Goal: Complete application form: Complete application form

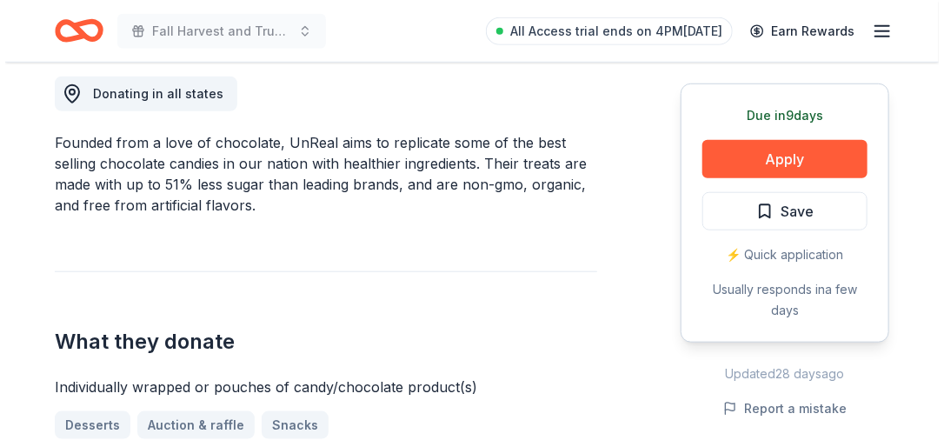
scroll to position [494, 0]
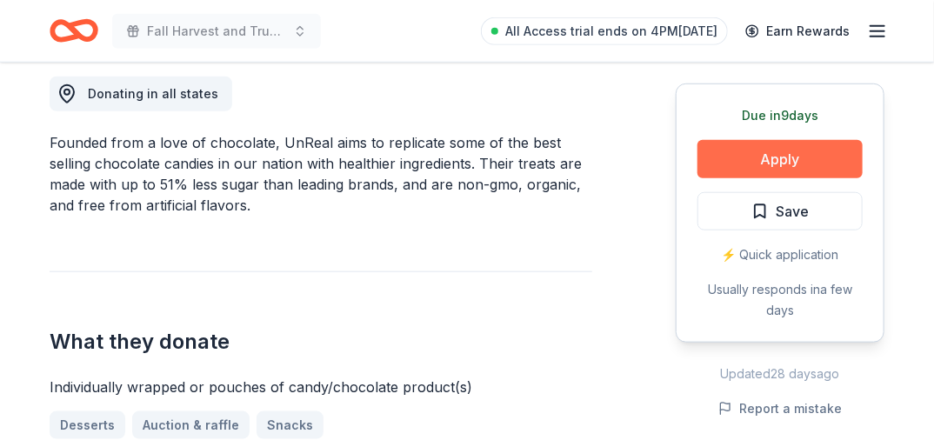
click at [759, 156] on button "Apply" at bounding box center [779, 159] width 165 height 38
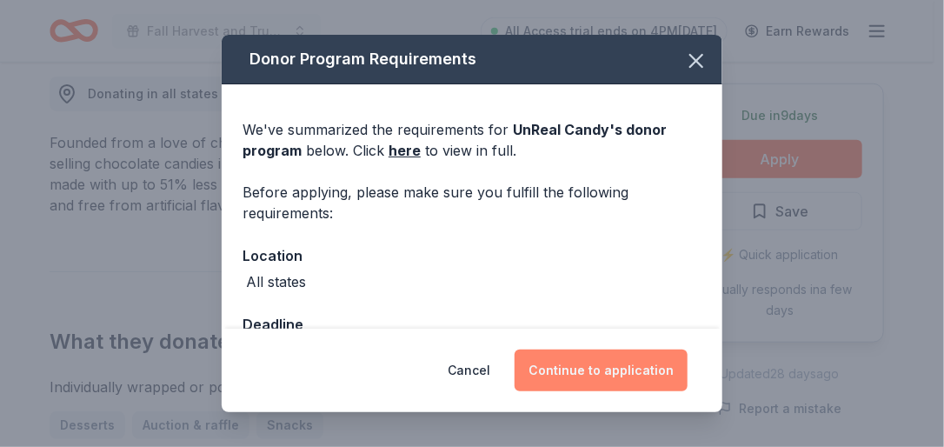
click at [615, 369] on button "Continue to application" at bounding box center [601, 371] width 173 height 42
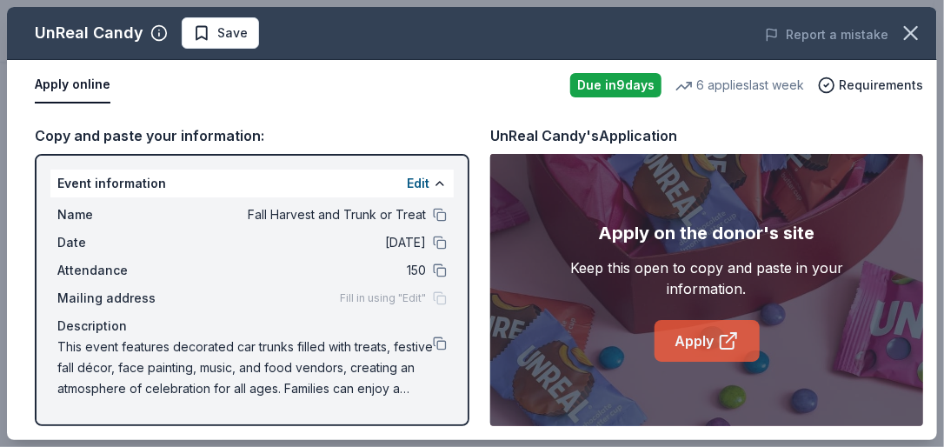
click at [696, 329] on link "Apply" at bounding box center [707, 341] width 105 height 42
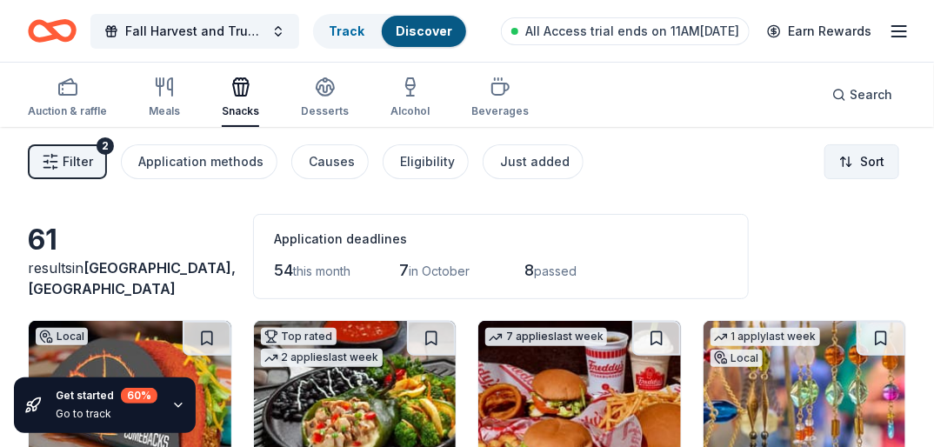
click at [860, 158] on html "Fall Harvest and Trunk or Treat Track Discover All Access trial ends on 11AM, 9…" at bounding box center [467, 223] width 934 height 447
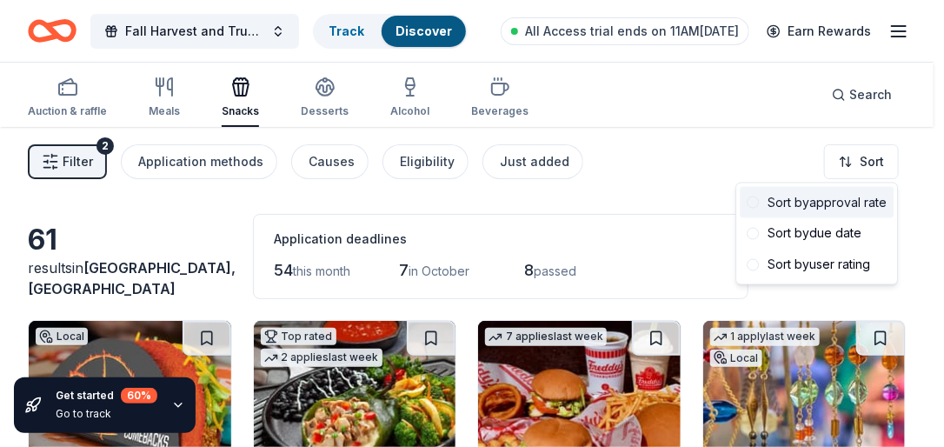
click at [850, 198] on div "Sort by approval rate" at bounding box center [817, 202] width 154 height 31
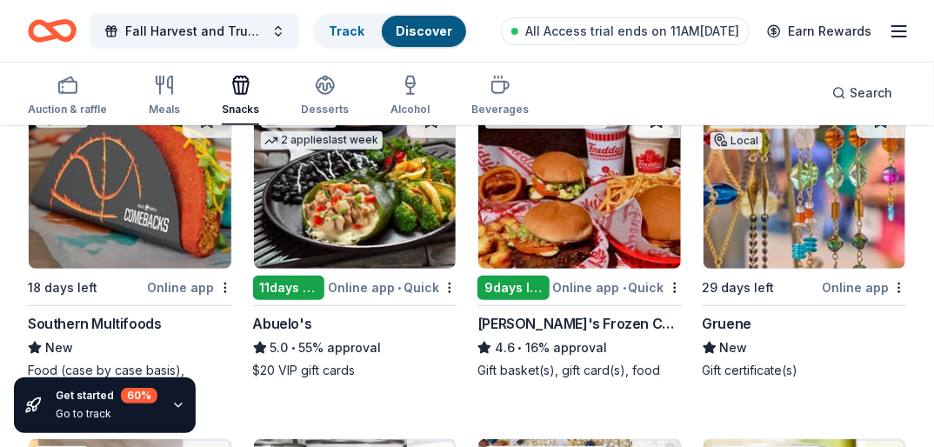
scroll to position [214, 0]
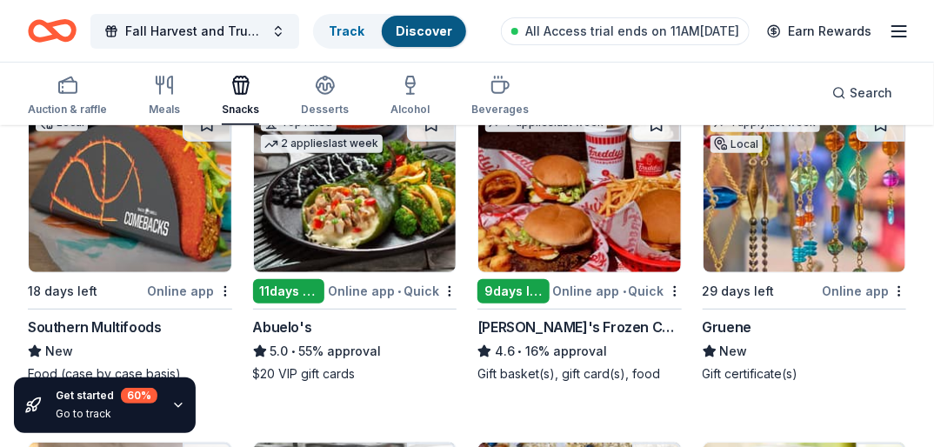
click at [382, 284] on div "Online app • Quick" at bounding box center [392, 291] width 129 height 22
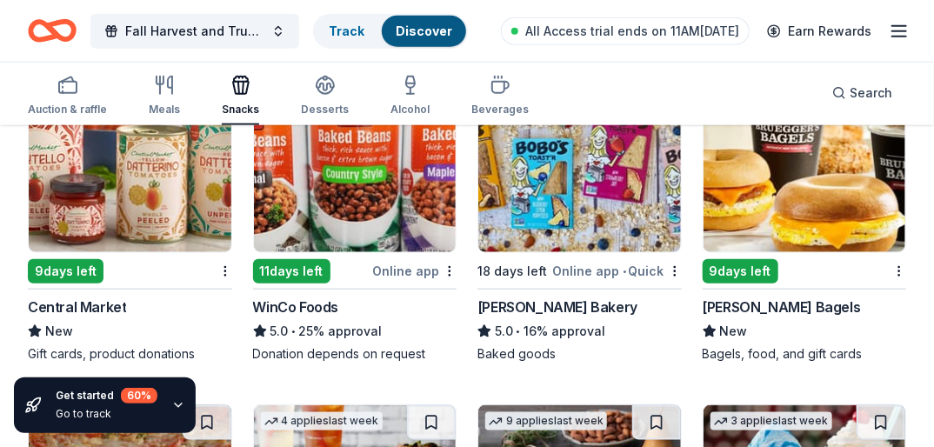
scroll to position [573, 0]
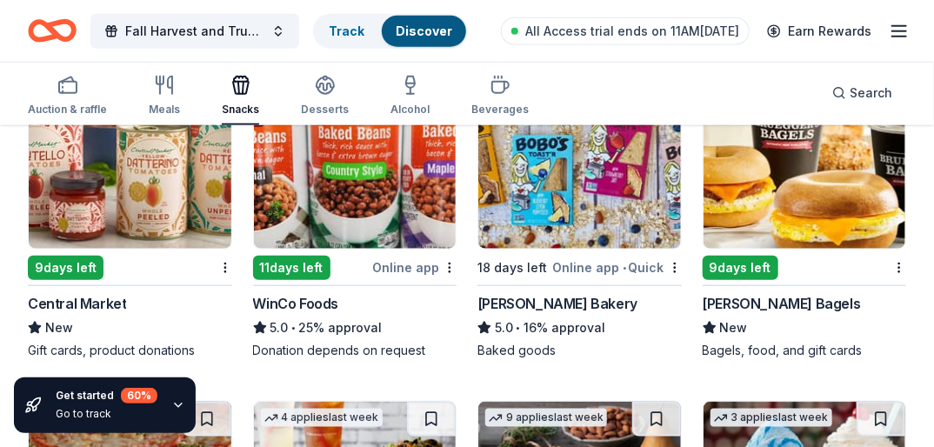
click at [409, 267] on div "Online app" at bounding box center [414, 268] width 84 height 22
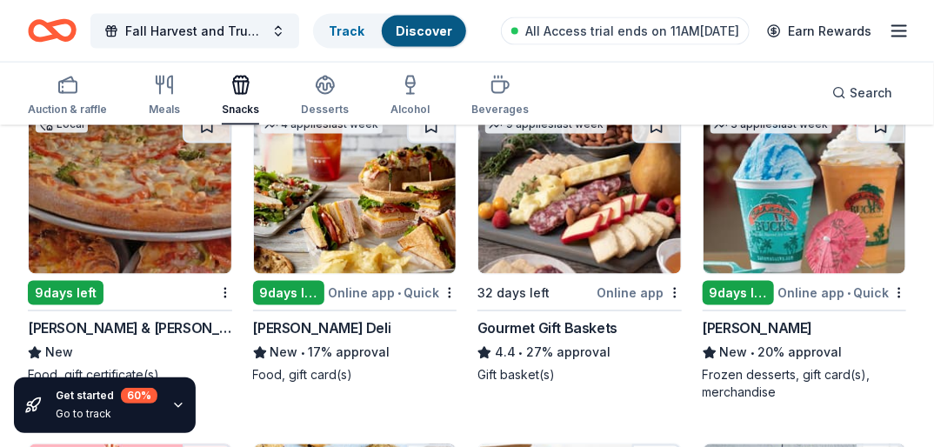
scroll to position [873, 0]
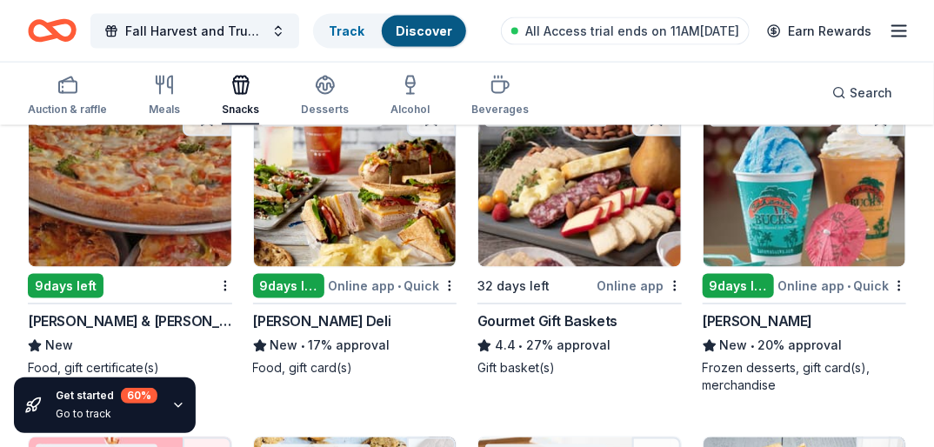
click at [369, 283] on div "Online app • Quick" at bounding box center [392, 286] width 129 height 22
click at [824, 279] on div "Online app • Quick" at bounding box center [841, 286] width 129 height 22
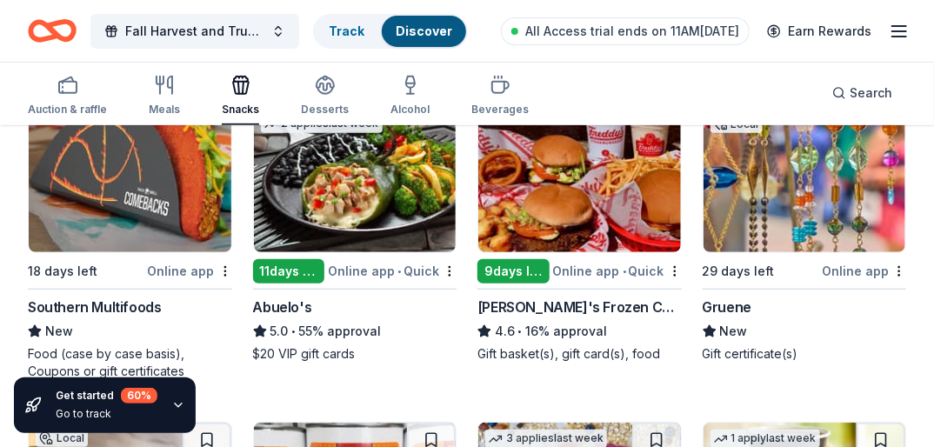
scroll to position [239, 0]
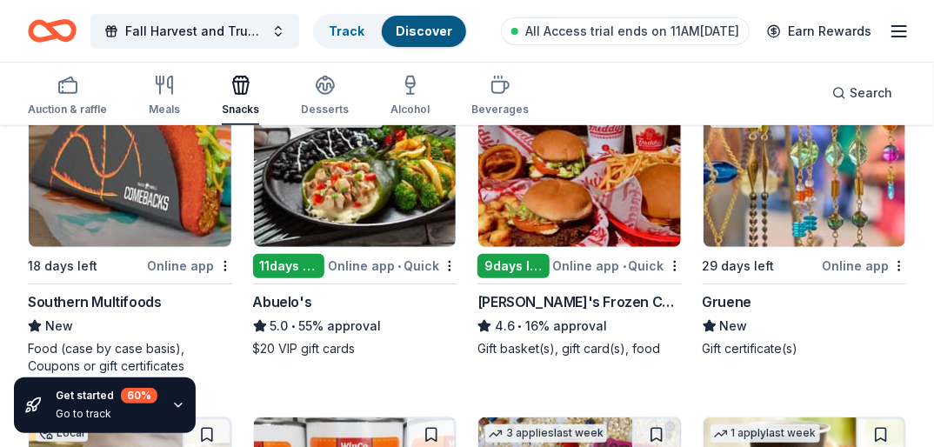
click at [619, 263] on div "Online app • Quick" at bounding box center [617, 266] width 129 height 22
click at [731, 293] on div "Gruene" at bounding box center [728, 301] width 50 height 21
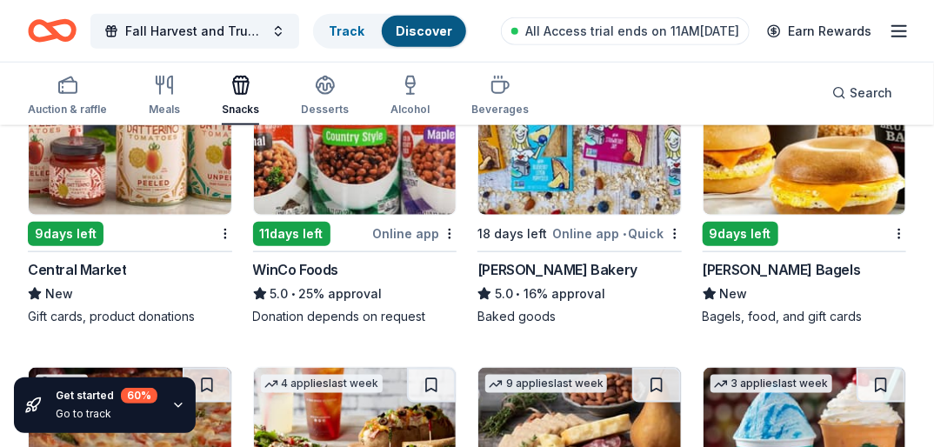
scroll to position [612, 0]
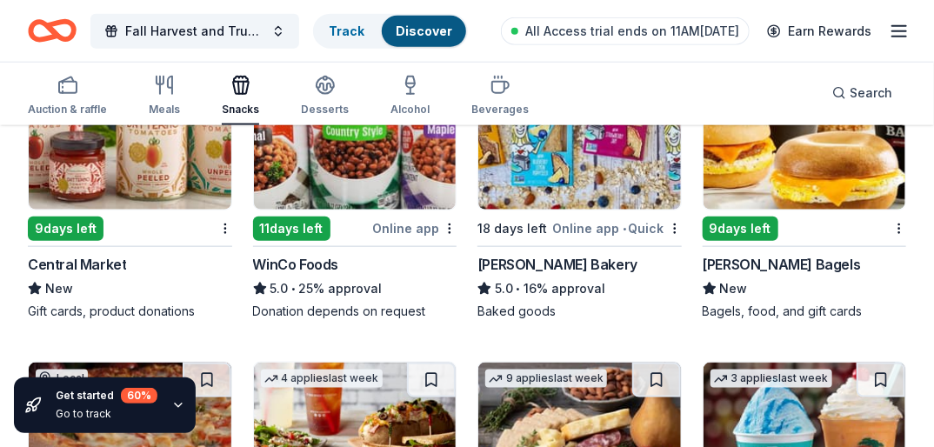
click at [58, 226] on div "9 days left" at bounding box center [66, 229] width 76 height 24
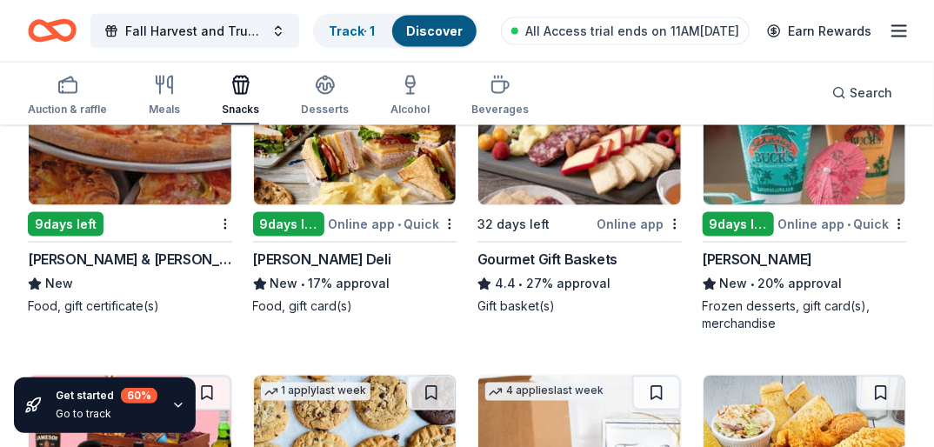
scroll to position [965, 0]
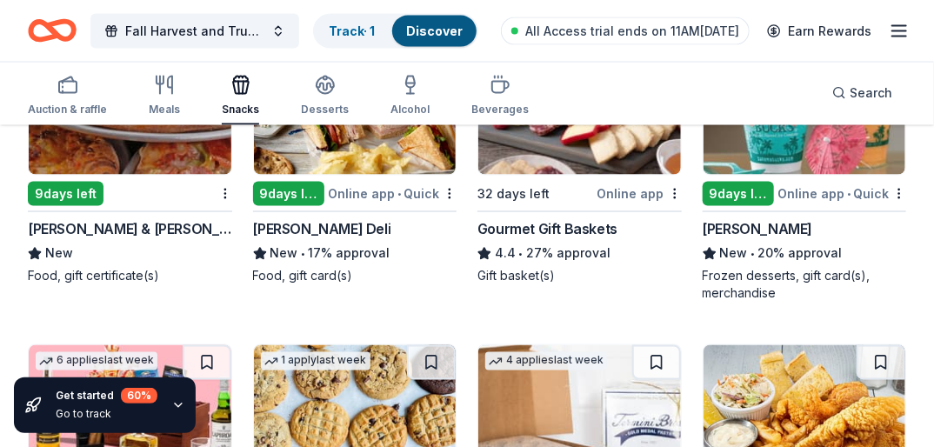
click at [72, 189] on div "9 days left" at bounding box center [66, 194] width 76 height 24
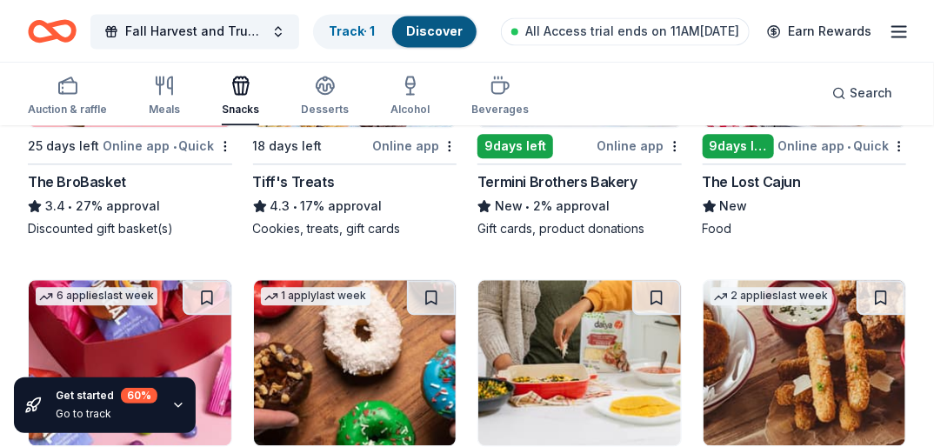
scroll to position [1323, 0]
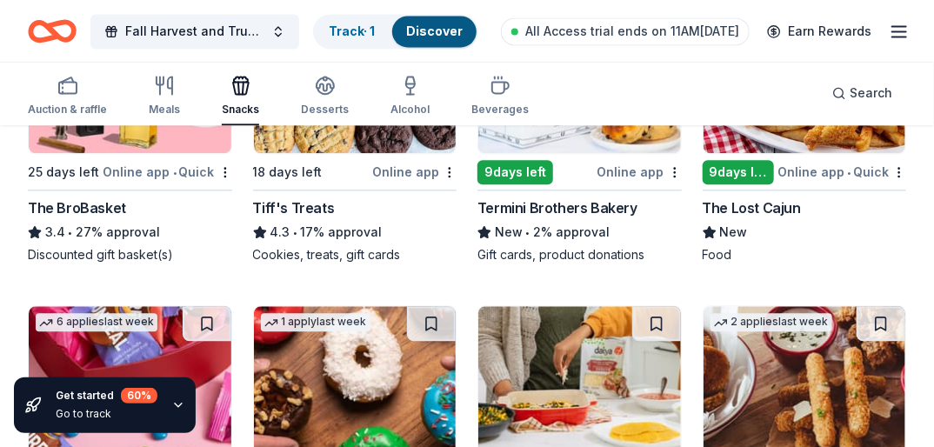
click at [404, 170] on div "Online app" at bounding box center [414, 172] width 84 height 22
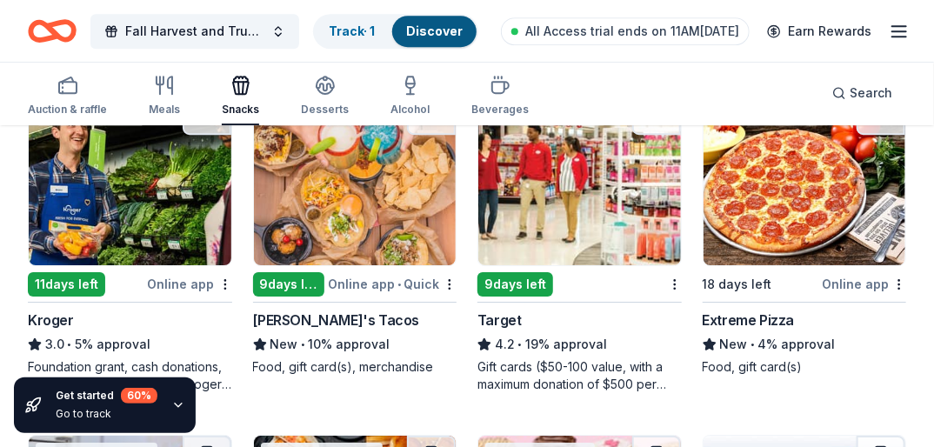
scroll to position [1875, 0]
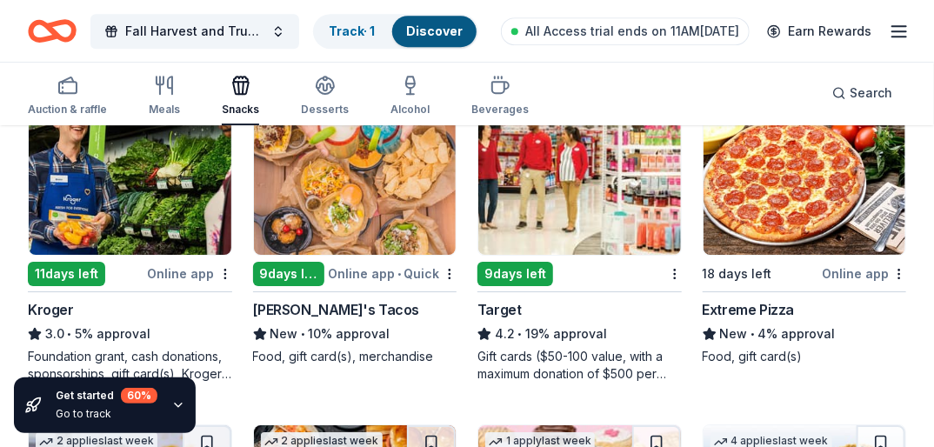
click at [618, 206] on img at bounding box center [579, 172] width 203 height 165
click at [816, 229] on img at bounding box center [805, 172] width 203 height 165
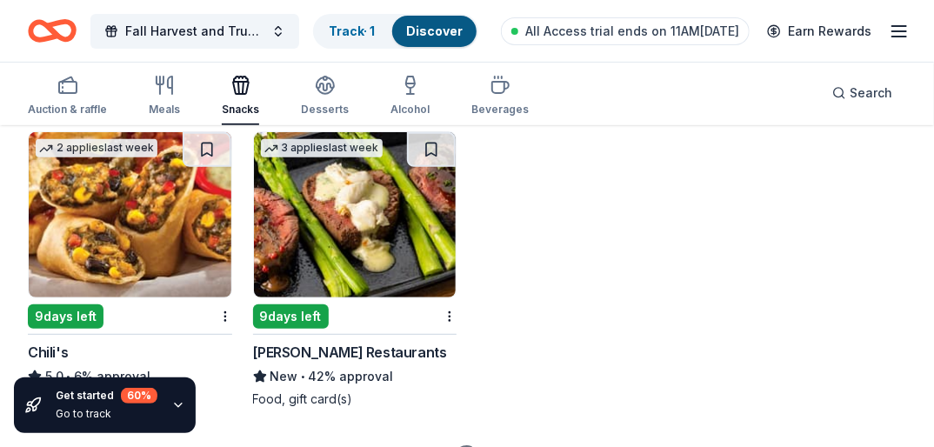
scroll to position [2560, 0]
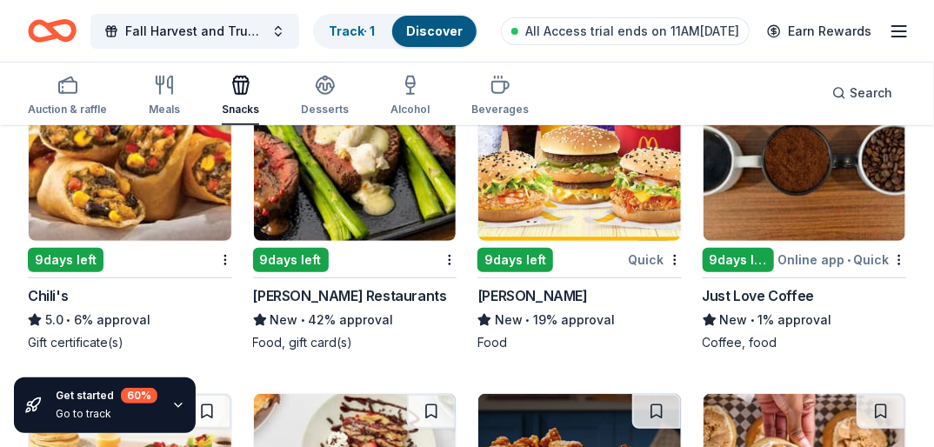
click at [637, 250] on div "Quick" at bounding box center [655, 260] width 53 height 22
click at [814, 254] on div "Online app • Quick" at bounding box center [841, 260] width 129 height 22
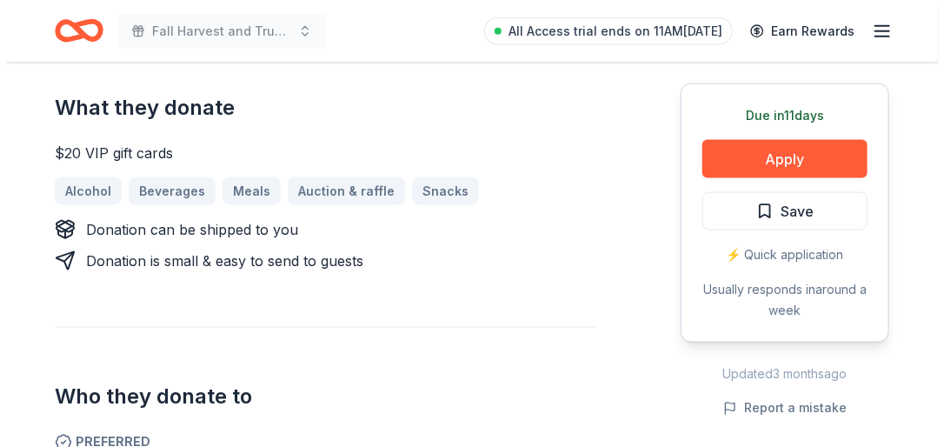
scroll to position [751, 0]
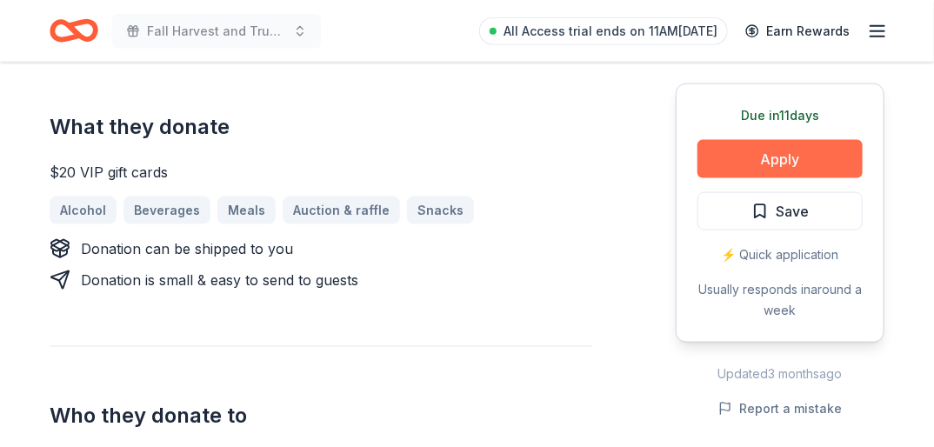
click at [807, 155] on button "Apply" at bounding box center [779, 159] width 165 height 38
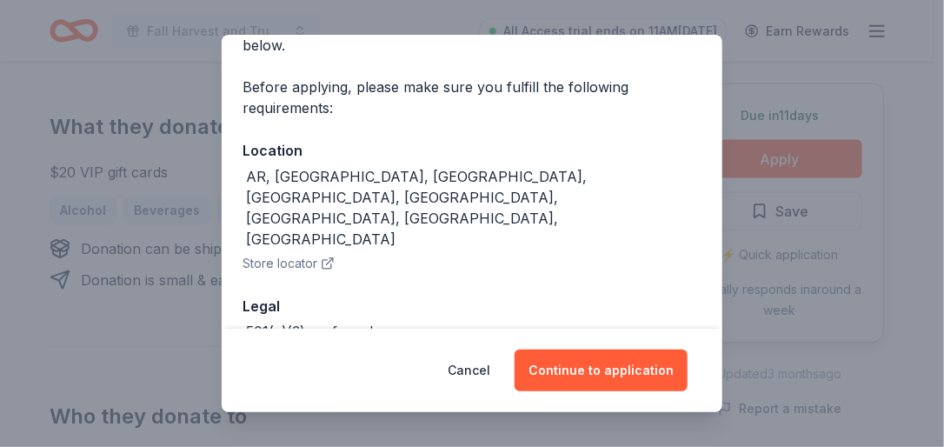
scroll to position [148, 0]
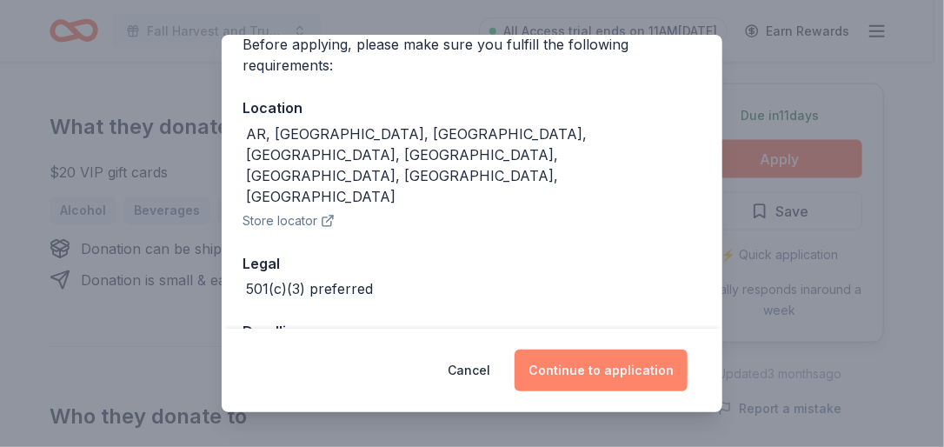
click at [599, 369] on button "Continue to application" at bounding box center [601, 371] width 173 height 42
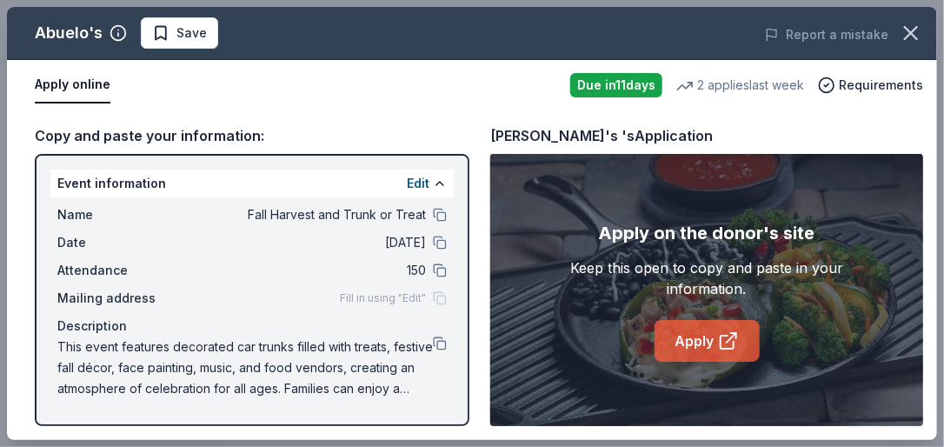
click at [691, 341] on link "Apply" at bounding box center [707, 341] width 105 height 42
click at [433, 341] on button at bounding box center [440, 344] width 14 height 14
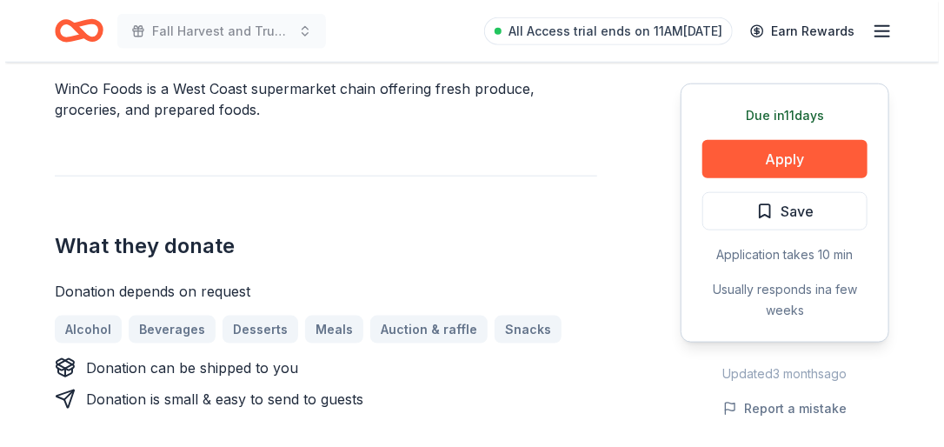
scroll to position [600, 0]
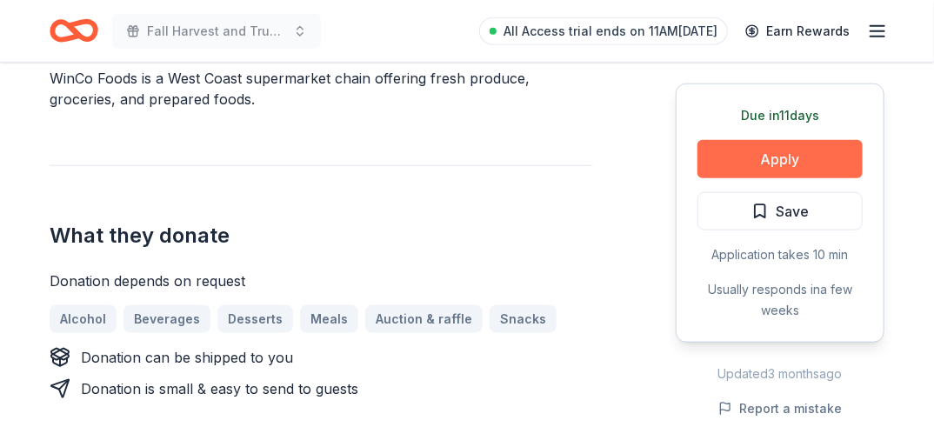
click at [807, 157] on button "Apply" at bounding box center [779, 159] width 165 height 38
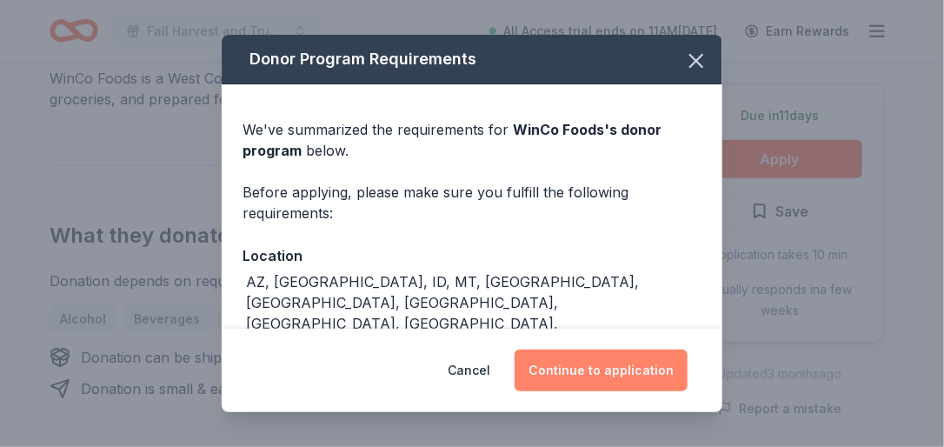
click at [624, 361] on button "Continue to application" at bounding box center [601, 371] width 173 height 42
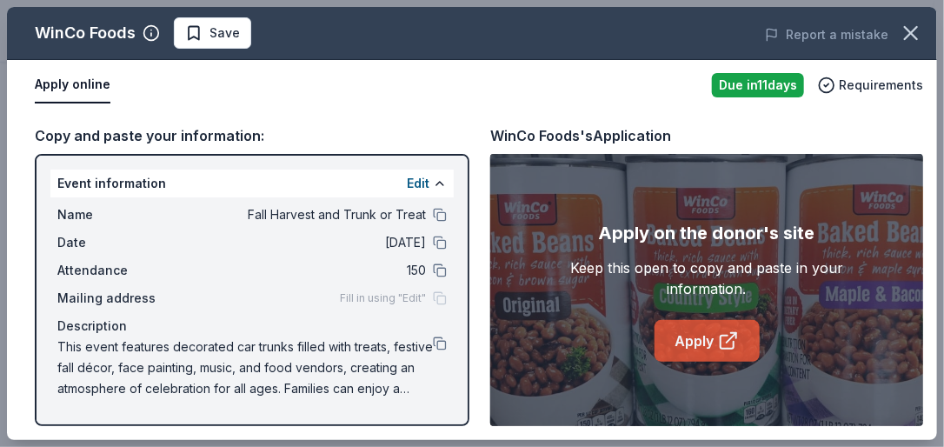
click at [677, 334] on link "Apply" at bounding box center [707, 341] width 105 height 42
click at [704, 329] on link "Apply" at bounding box center [707, 341] width 105 height 42
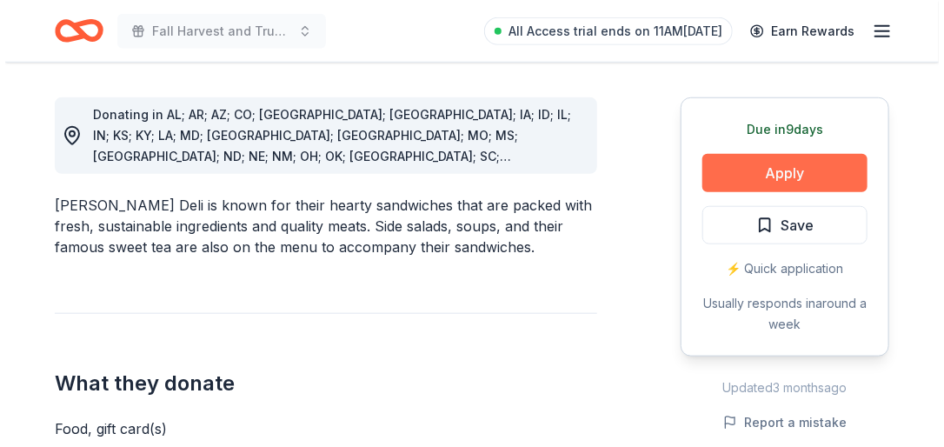
scroll to position [477, 0]
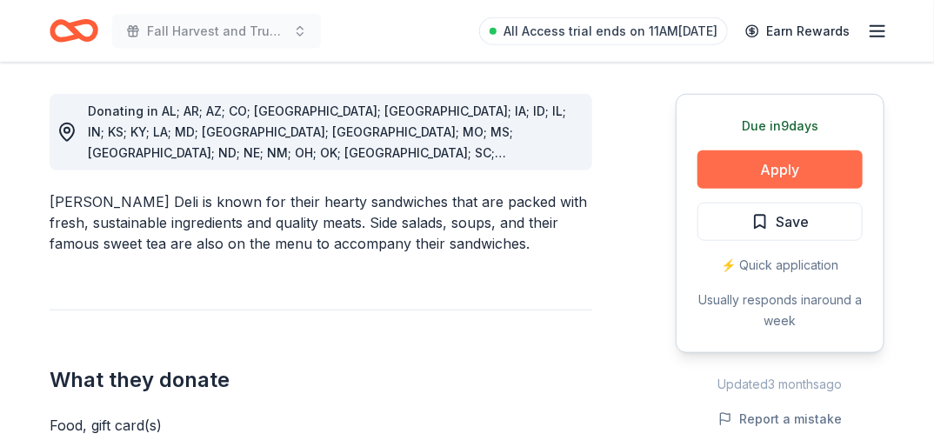
click at [797, 163] on button "Apply" at bounding box center [779, 169] width 165 height 38
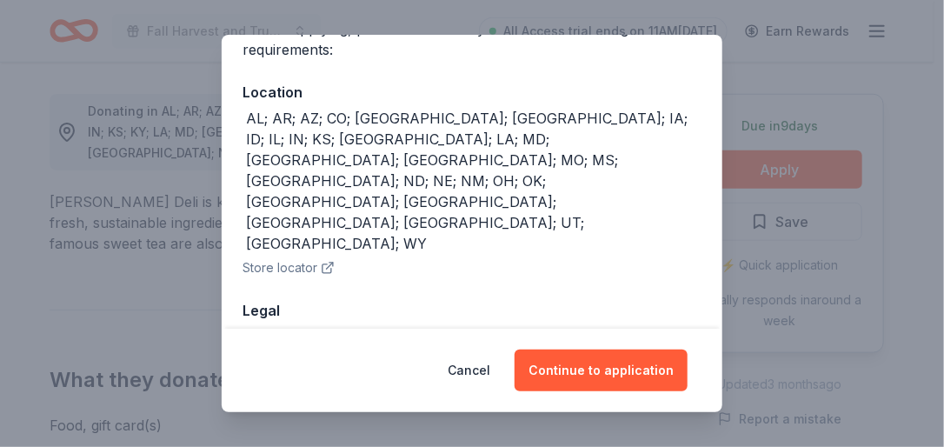
scroll to position [169, 0]
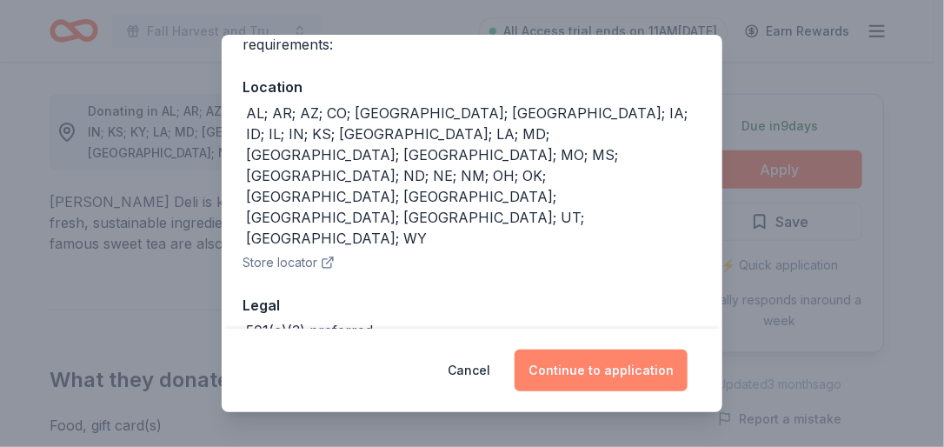
click at [601, 365] on button "Continue to application" at bounding box center [601, 371] width 173 height 42
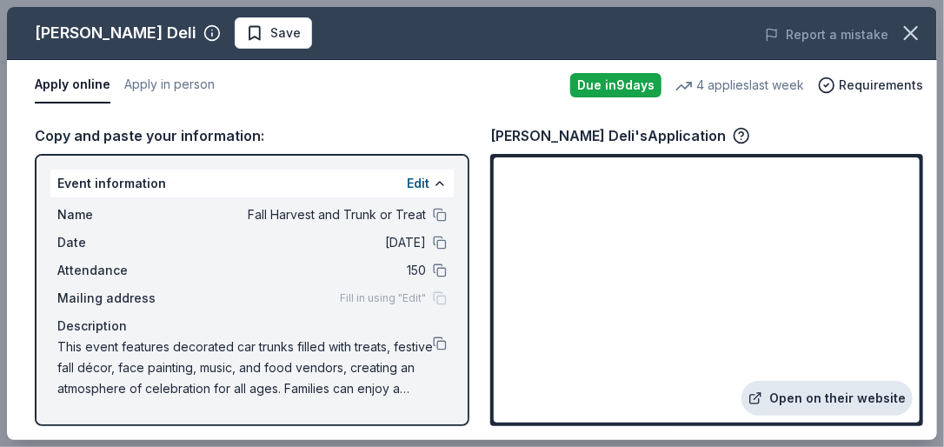
click at [842, 397] on link "Open on their website" at bounding box center [827, 398] width 171 height 35
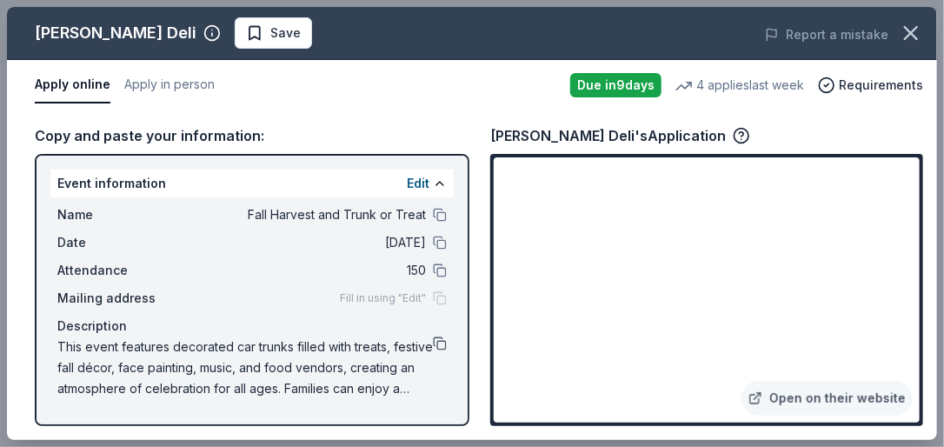
click at [433, 341] on button at bounding box center [440, 344] width 14 height 14
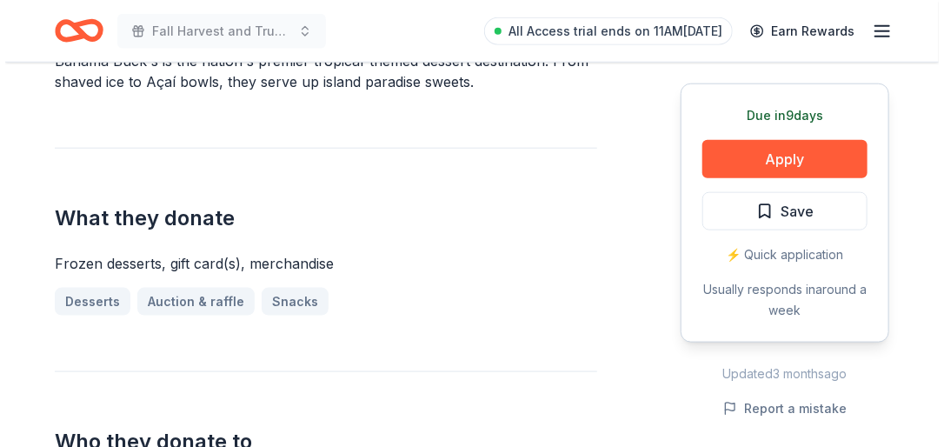
scroll to position [585, 0]
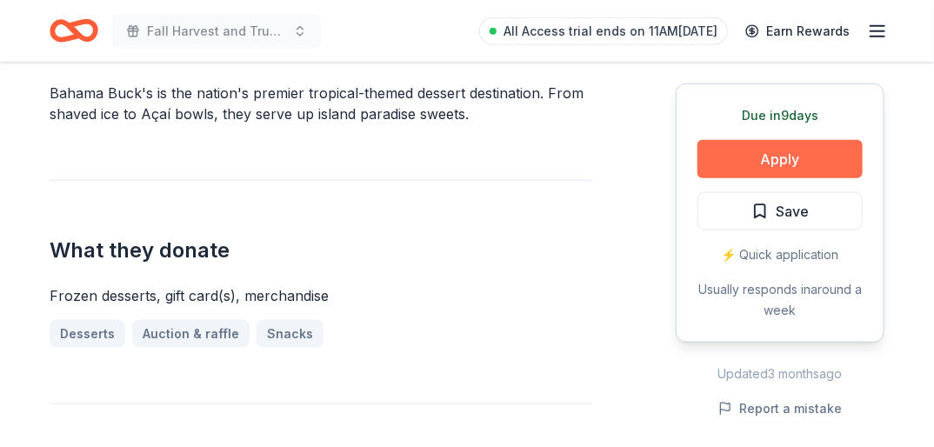
click at [765, 157] on button "Apply" at bounding box center [779, 159] width 165 height 38
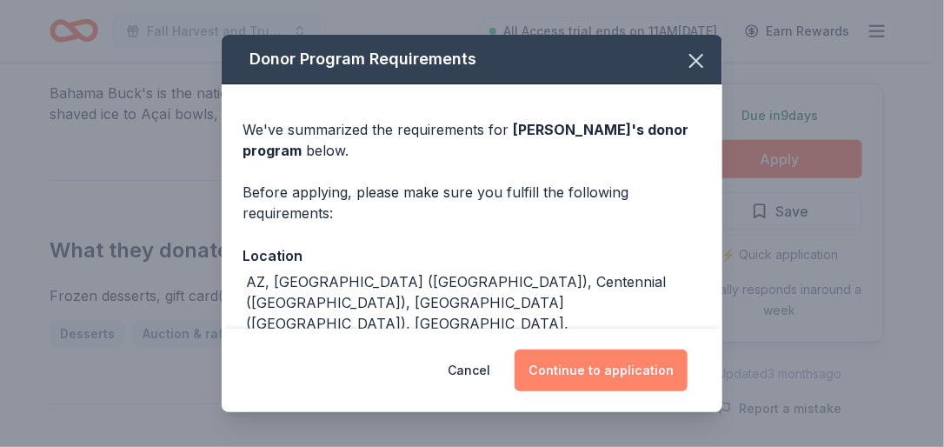
click at [608, 368] on button "Continue to application" at bounding box center [601, 371] width 173 height 42
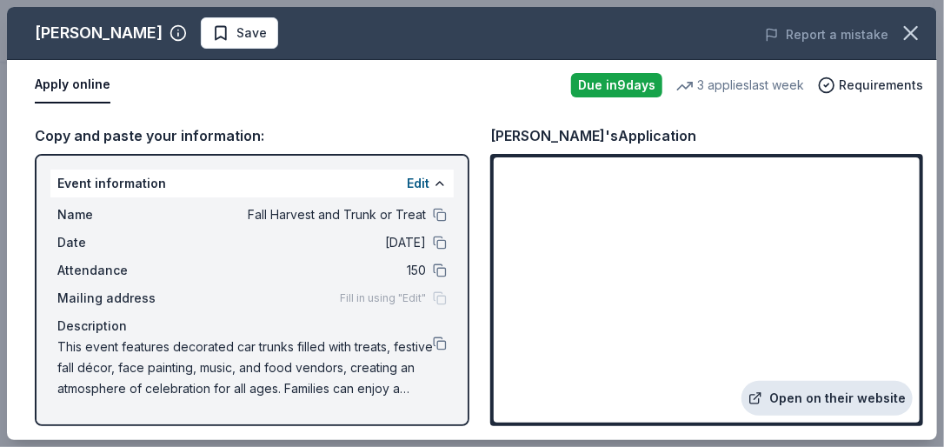
click at [811, 388] on link "Open on their website" at bounding box center [827, 398] width 171 height 35
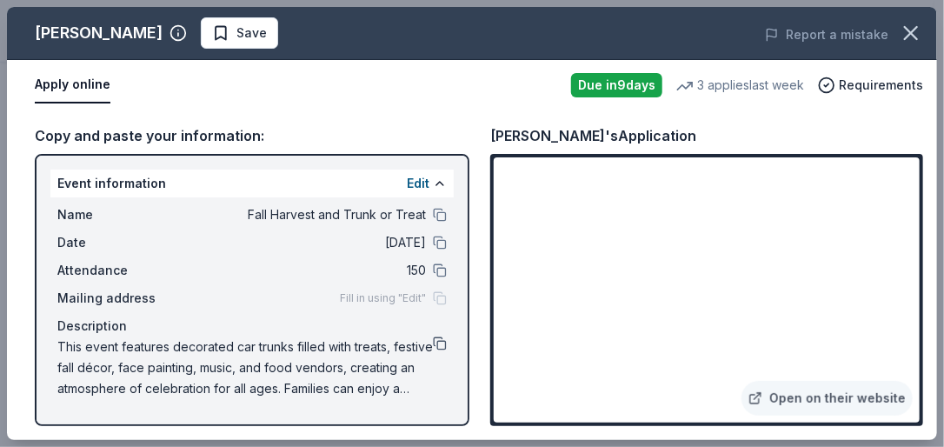
click at [433, 344] on button at bounding box center [440, 344] width 14 height 14
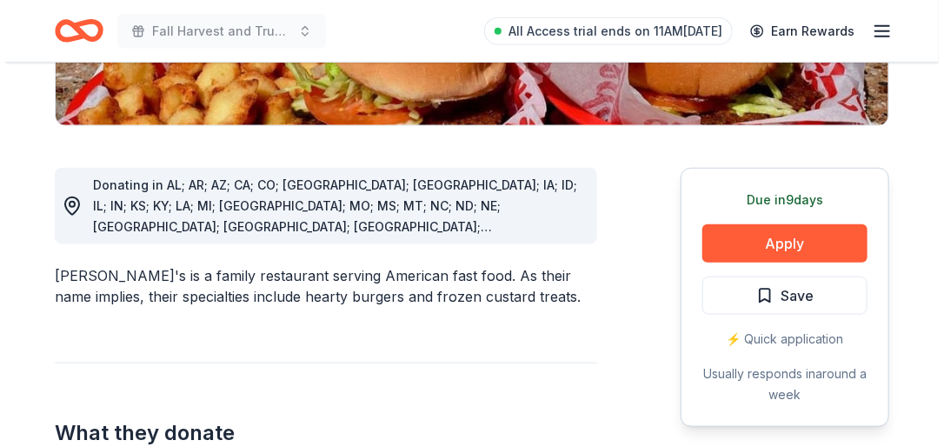
scroll to position [485, 0]
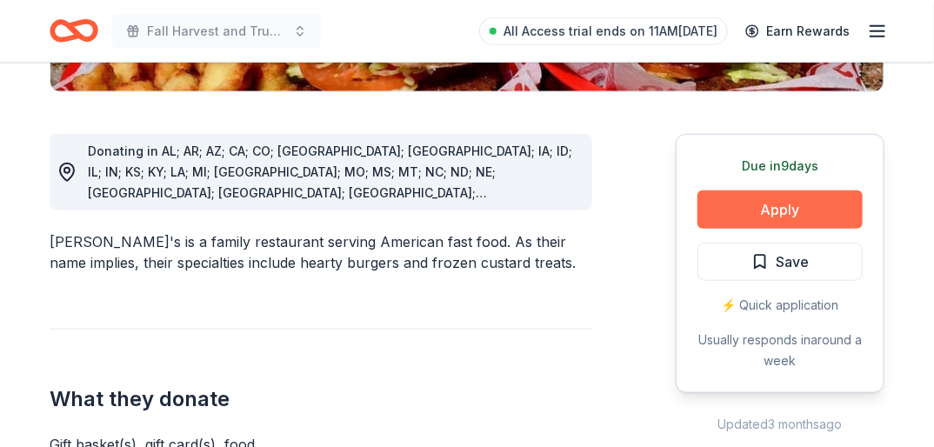
click at [803, 190] on button "Apply" at bounding box center [779, 209] width 165 height 38
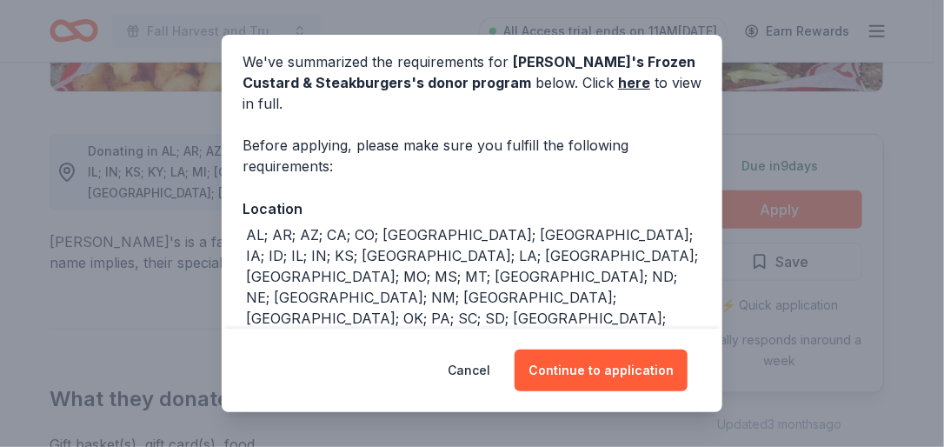
scroll to position [97, 0]
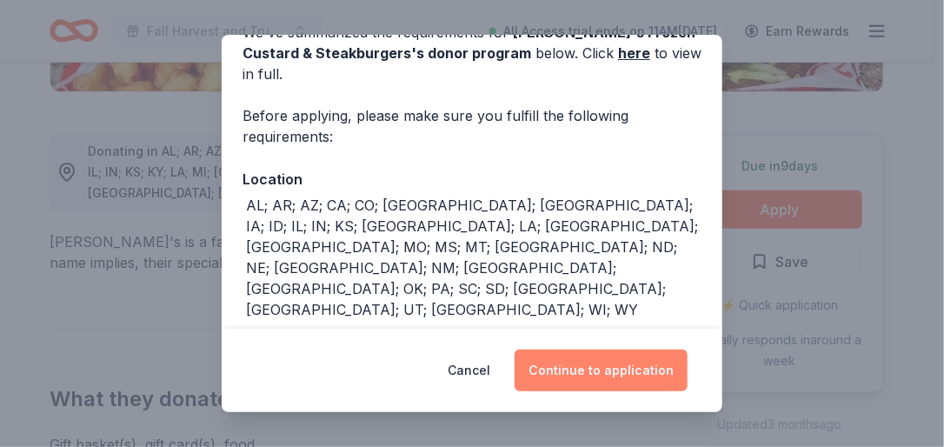
click at [589, 367] on button "Continue to application" at bounding box center [601, 371] width 173 height 42
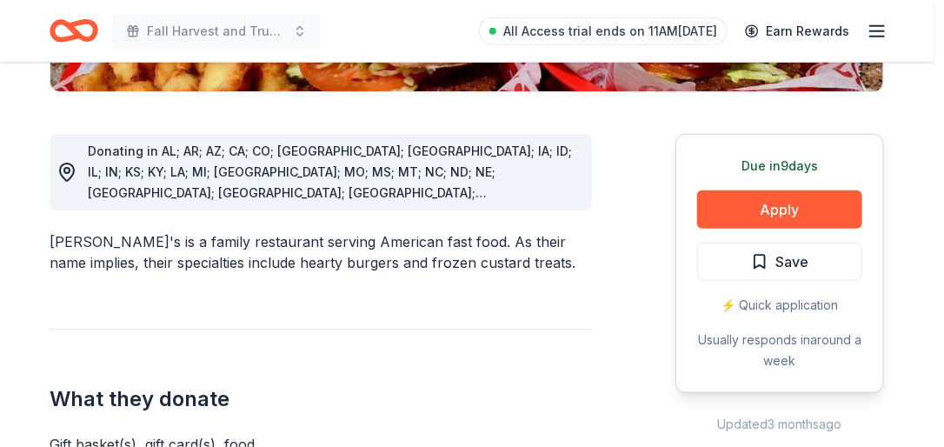
scroll to position [45, 0]
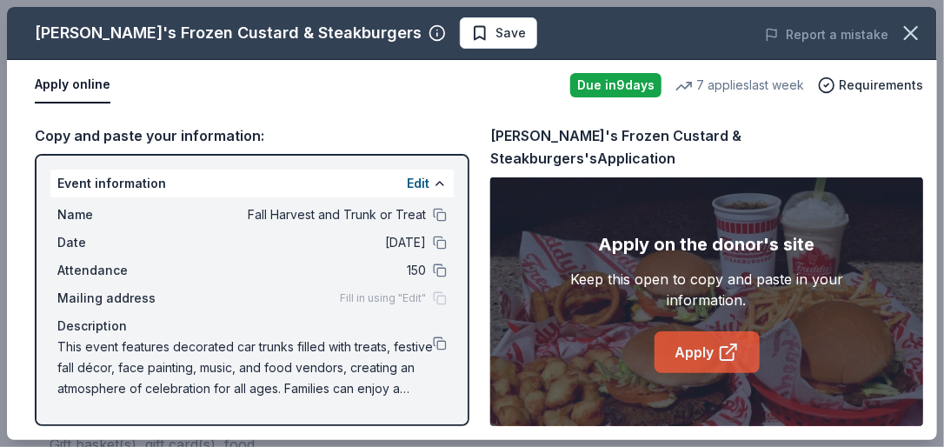
click at [704, 342] on link "Apply" at bounding box center [707, 352] width 105 height 42
click at [433, 343] on button at bounding box center [440, 344] width 14 height 14
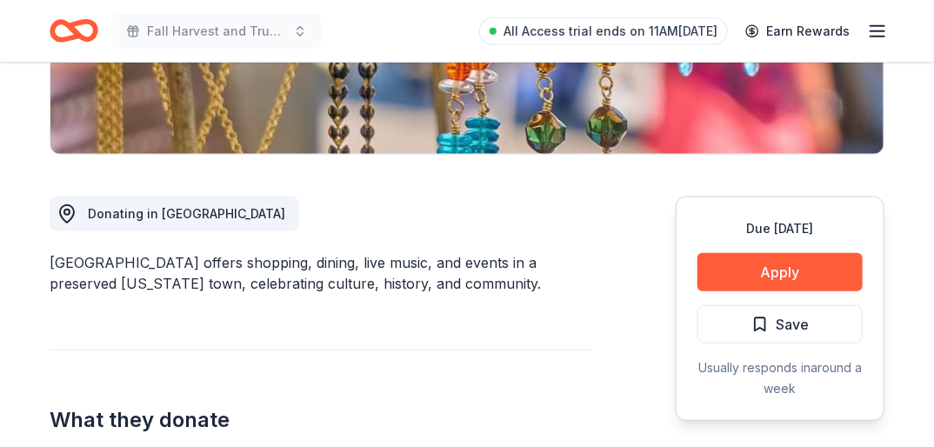
scroll to position [382, 0]
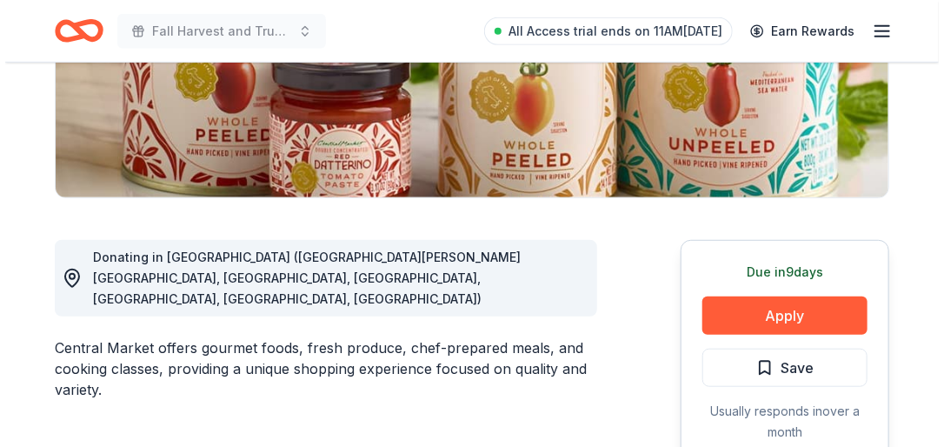
scroll to position [334, 0]
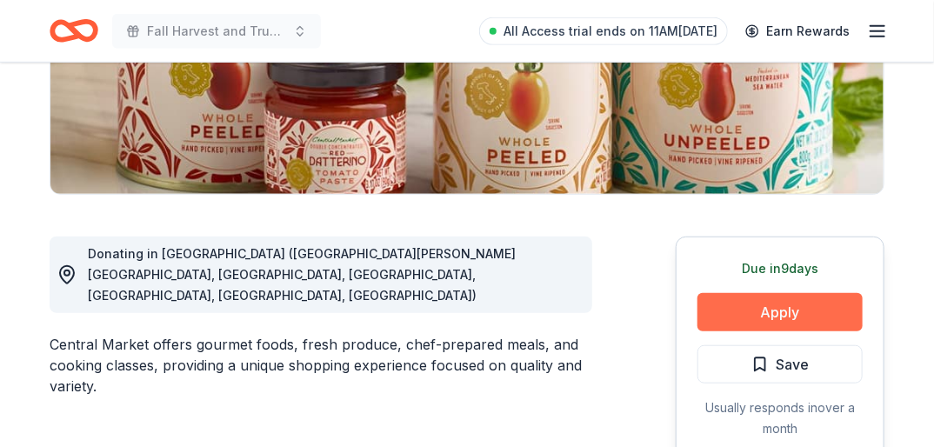
click at [776, 310] on button "Apply" at bounding box center [779, 312] width 165 height 38
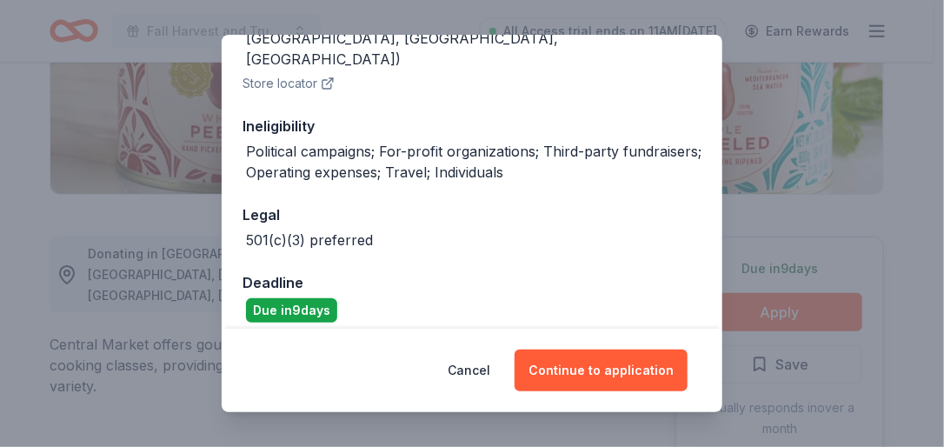
scroll to position [326, 0]
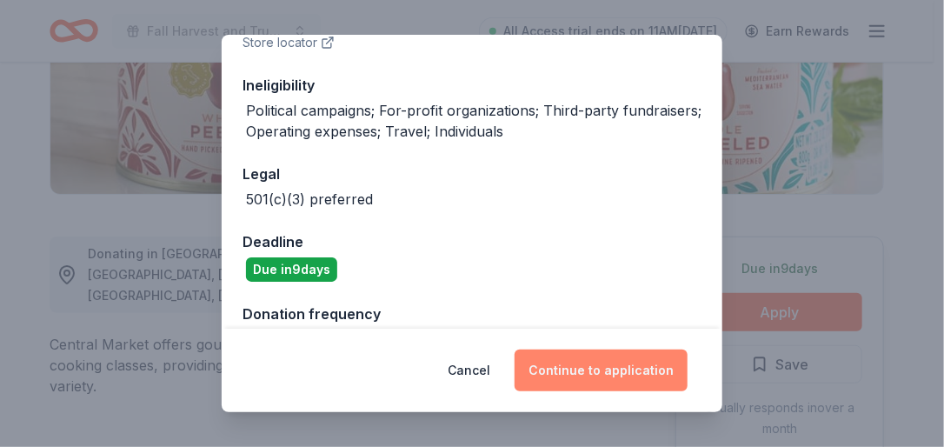
click at [598, 353] on button "Continue to application" at bounding box center [601, 371] width 173 height 42
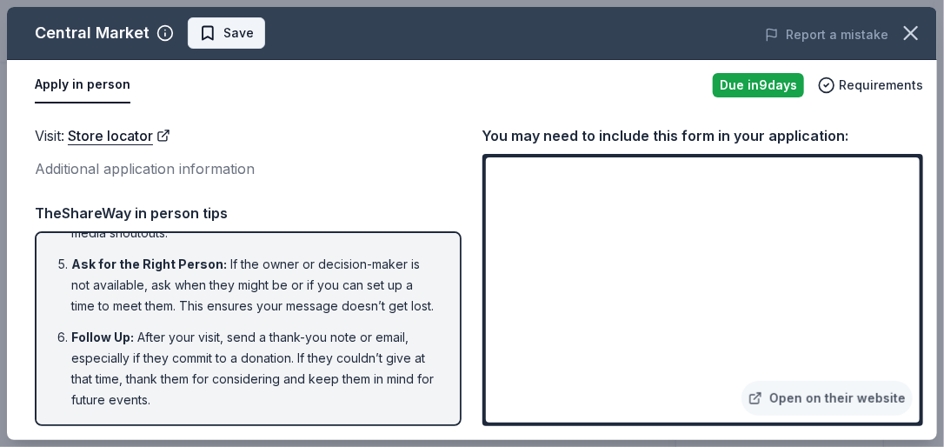
click at [206, 37] on span "Save" at bounding box center [226, 33] width 55 height 21
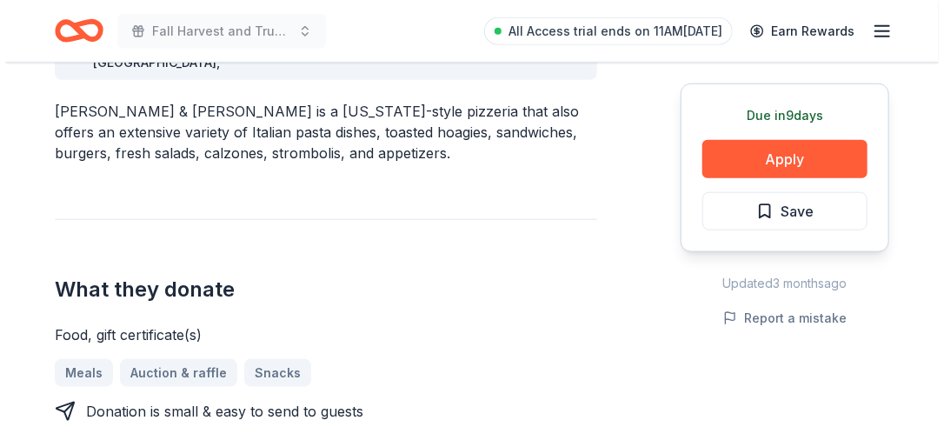
scroll to position [530, 0]
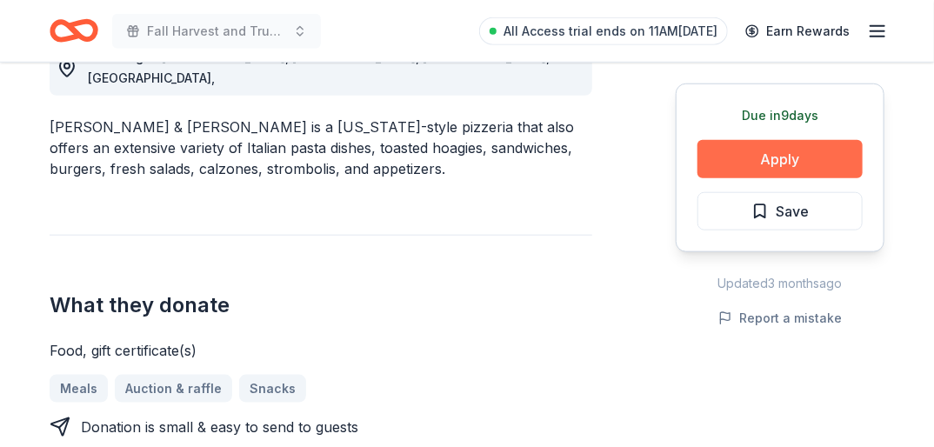
click at [790, 160] on button "Apply" at bounding box center [779, 159] width 165 height 38
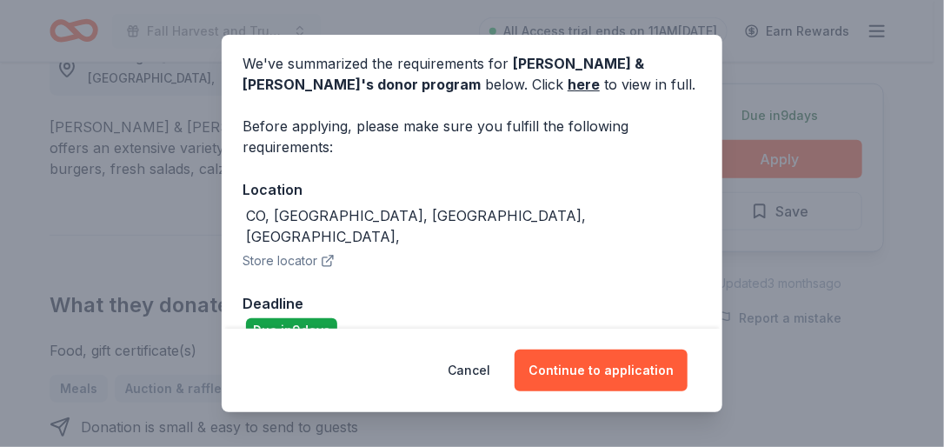
scroll to position [80, 0]
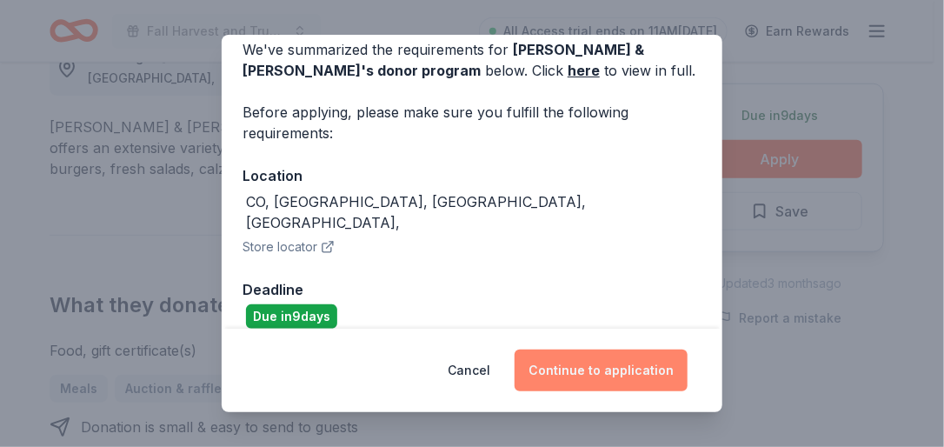
click at [600, 366] on button "Continue to application" at bounding box center [601, 371] width 173 height 42
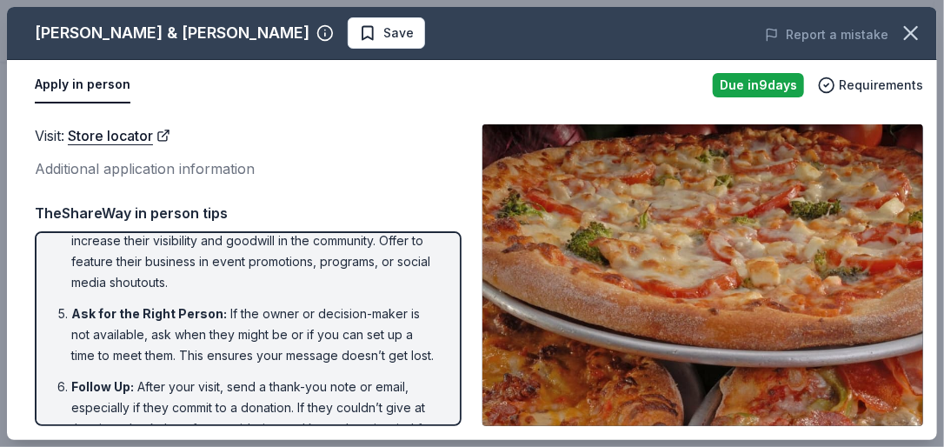
scroll to position [326, 0]
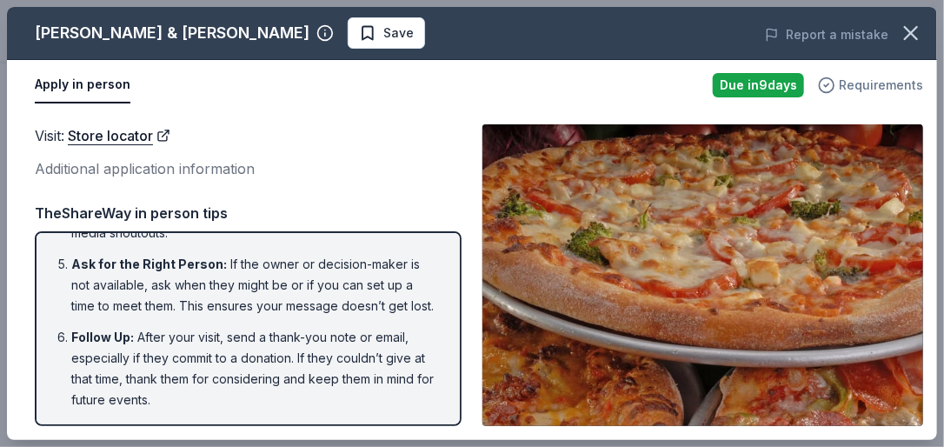
click at [880, 85] on span "Requirements" at bounding box center [881, 85] width 84 height 21
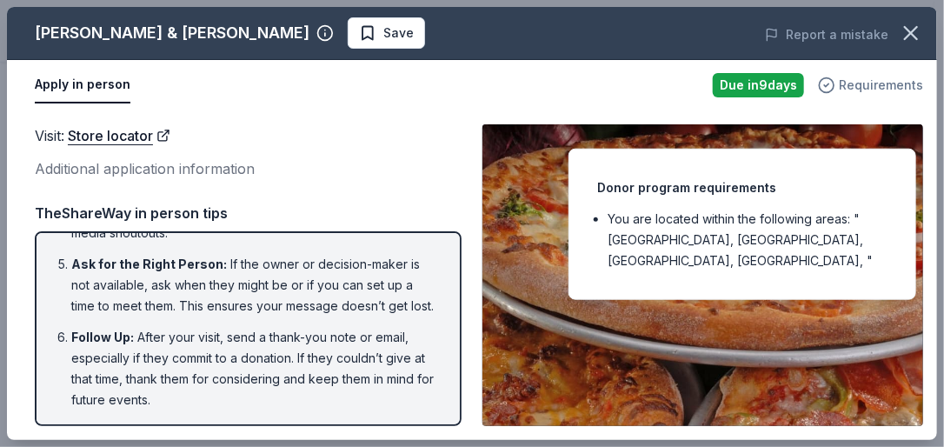
click at [880, 85] on span "Requirements" at bounding box center [881, 85] width 84 height 21
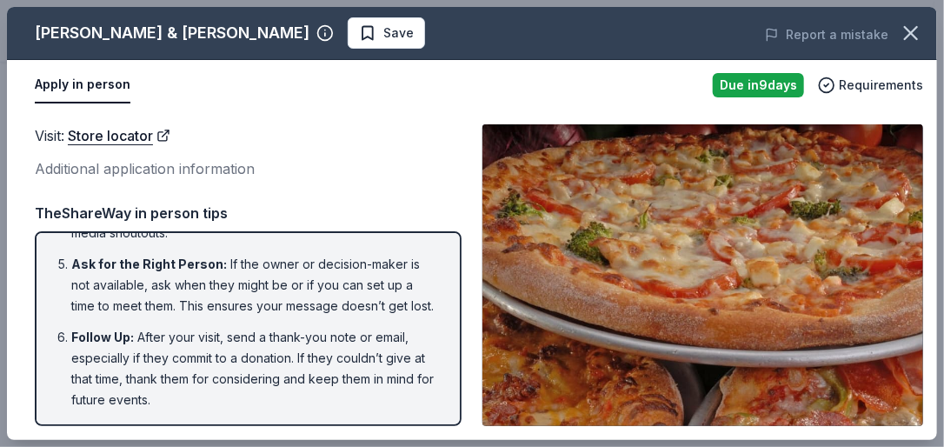
click at [83, 83] on button "Apply in person" at bounding box center [83, 85] width 96 height 37
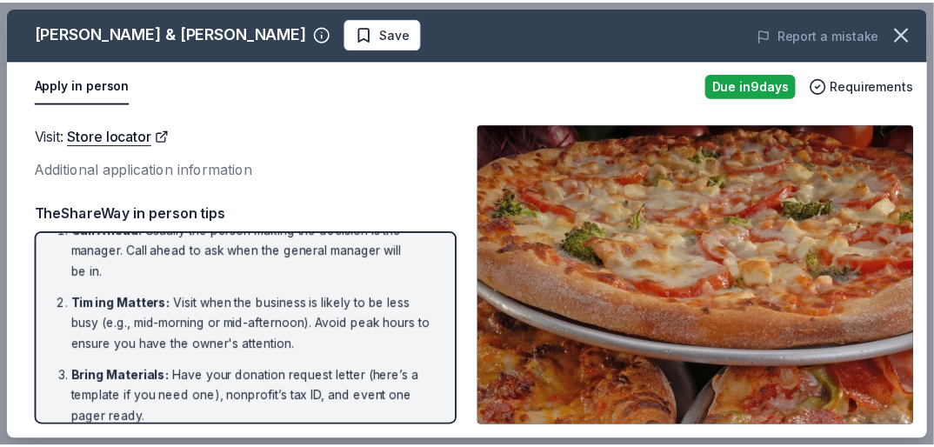
scroll to position [0, 0]
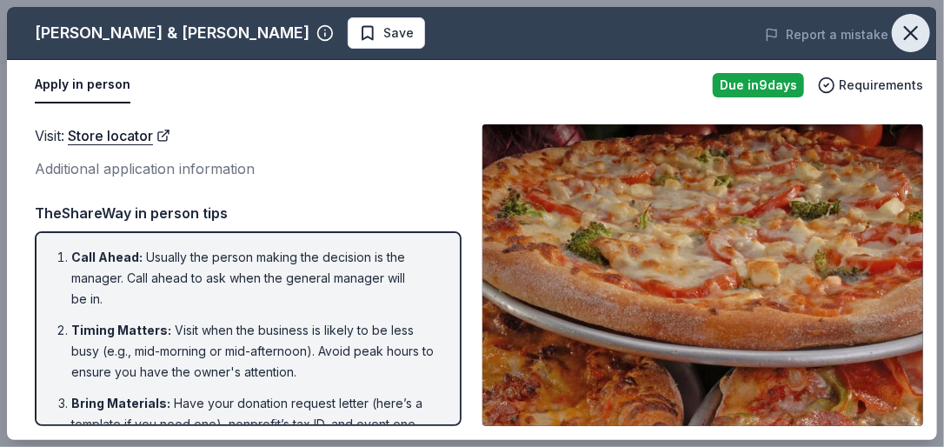
click at [911, 26] on icon "button" at bounding box center [911, 33] width 24 height 24
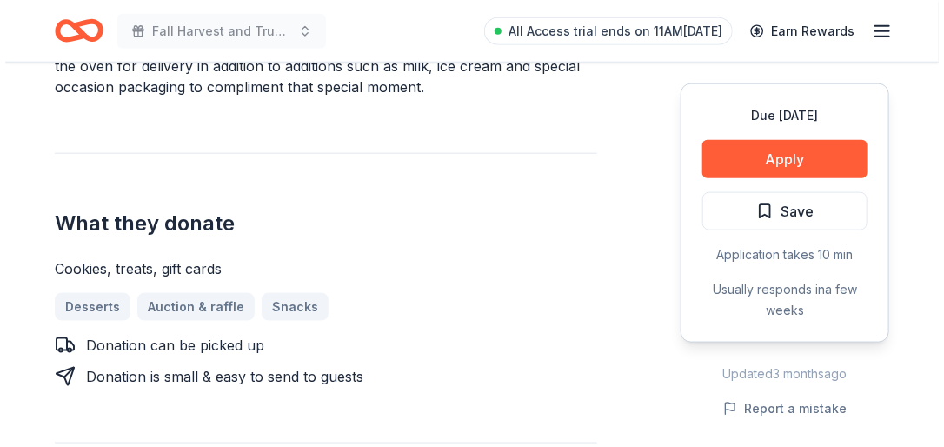
scroll to position [638, 0]
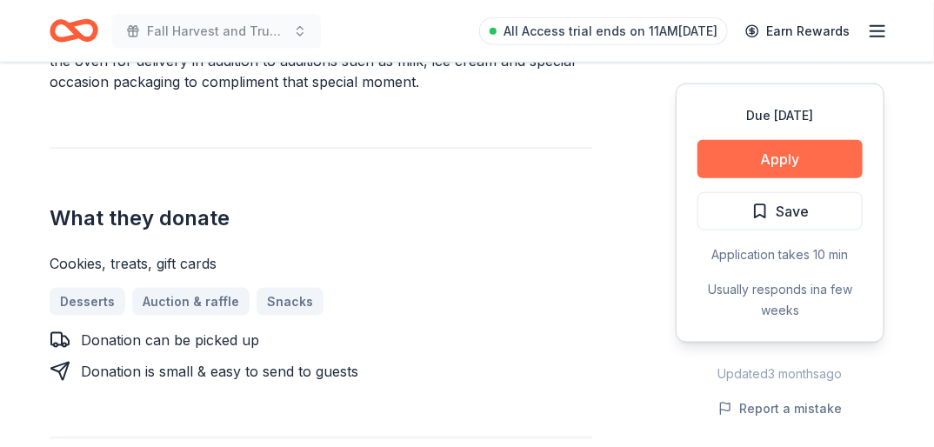
click at [811, 152] on button "Apply" at bounding box center [779, 159] width 165 height 38
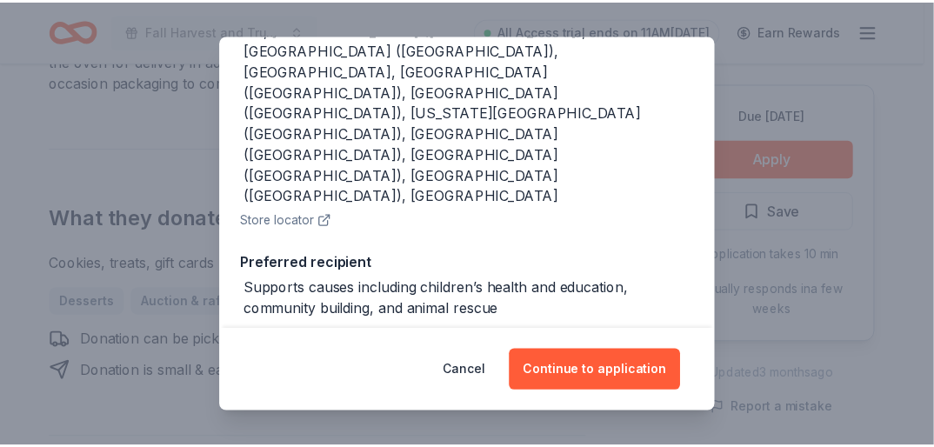
scroll to position [262, 0]
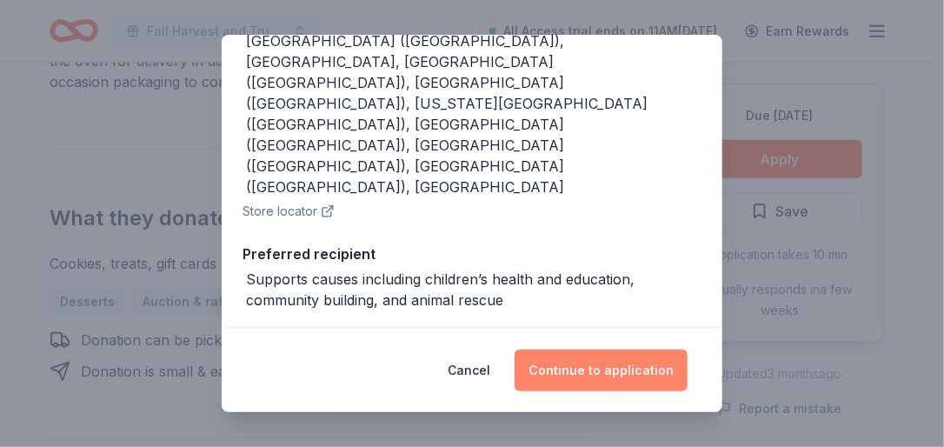
click at [604, 368] on button "Continue to application" at bounding box center [601, 371] width 173 height 42
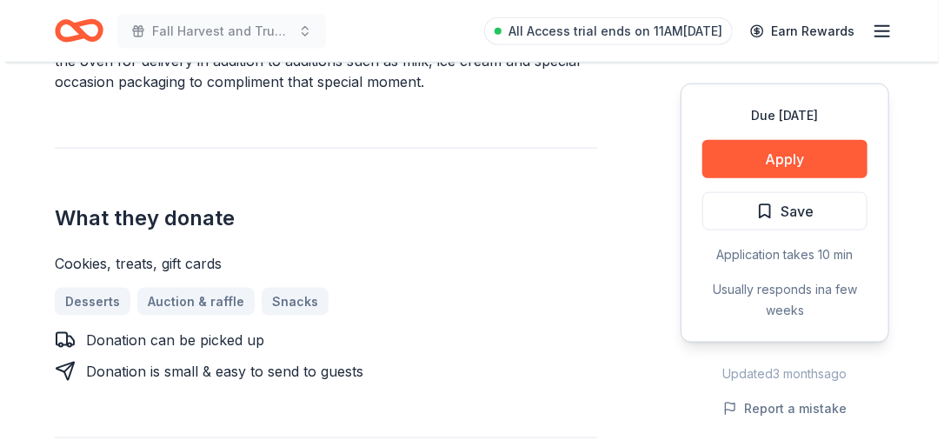
scroll to position [0, 0]
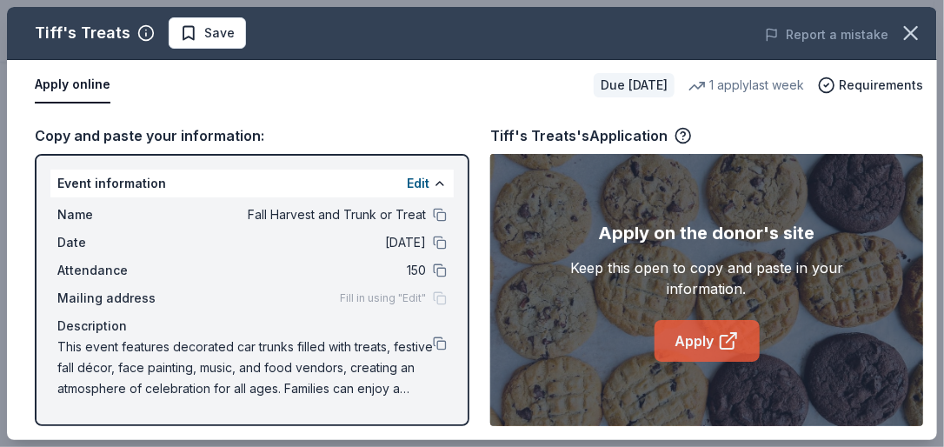
click at [706, 332] on link "Apply" at bounding box center [707, 341] width 105 height 42
click at [433, 347] on button at bounding box center [440, 344] width 14 height 14
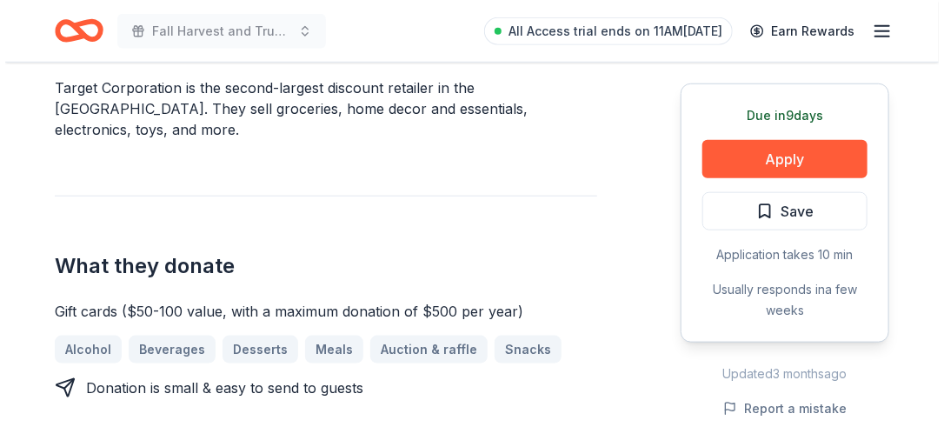
scroll to position [557, 0]
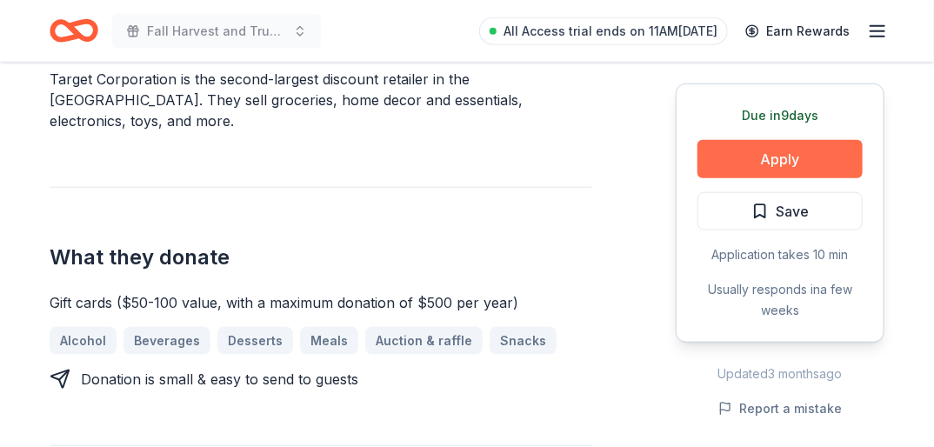
click at [824, 156] on button "Apply" at bounding box center [779, 159] width 165 height 38
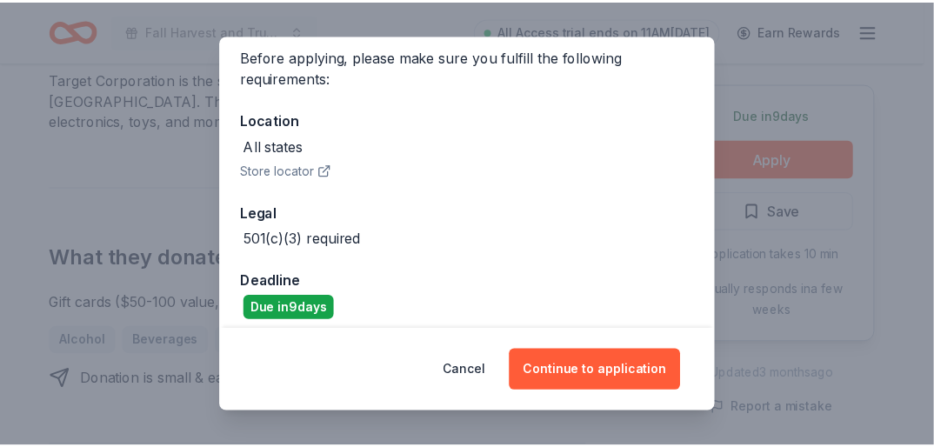
scroll to position [0, 0]
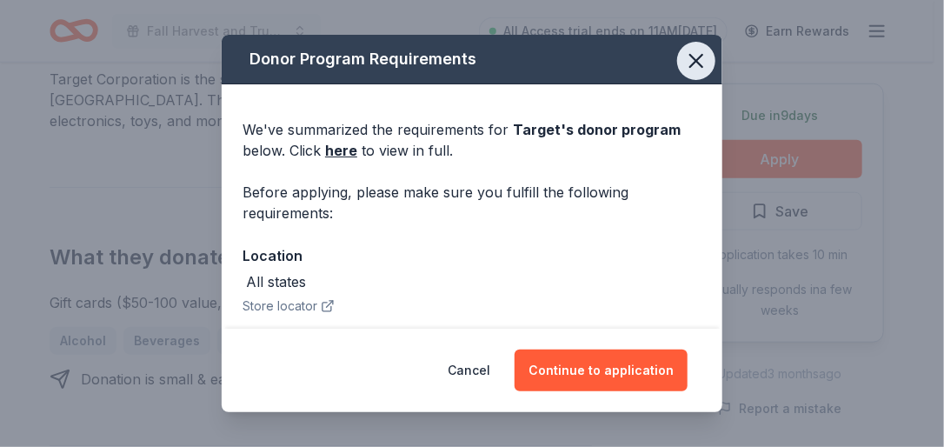
click at [691, 57] on icon "button" at bounding box center [697, 61] width 12 height 12
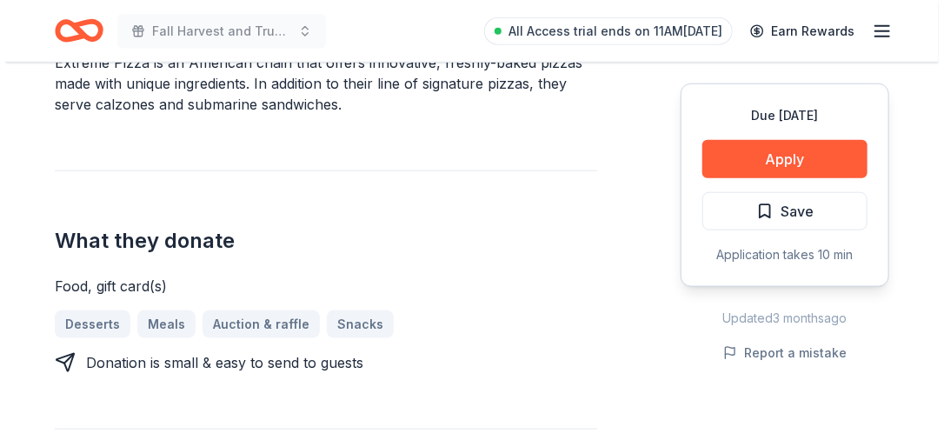
scroll to position [599, 0]
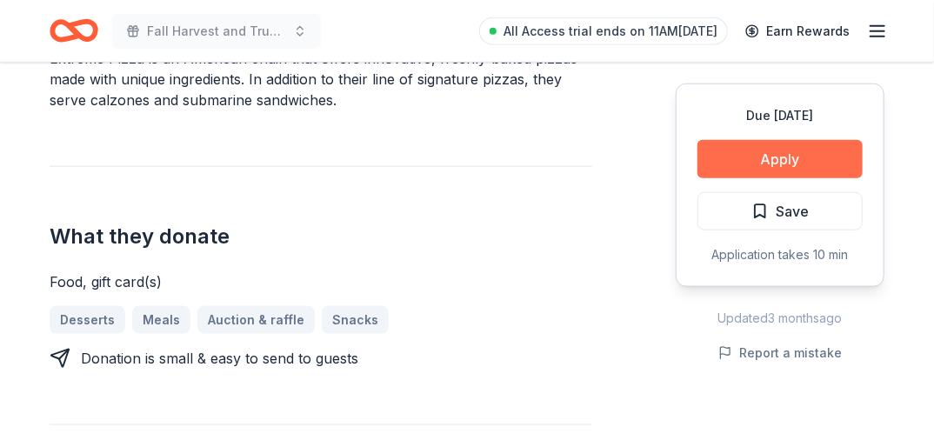
click at [791, 156] on button "Apply" at bounding box center [779, 159] width 165 height 38
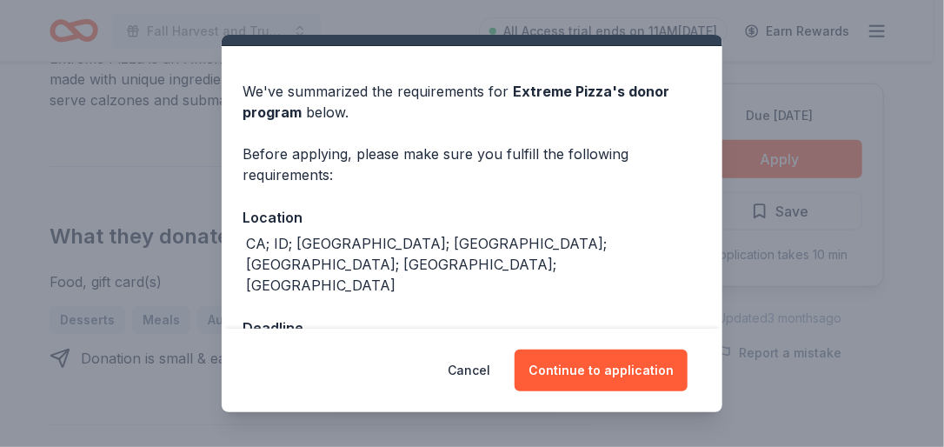
scroll to position [56, 0]
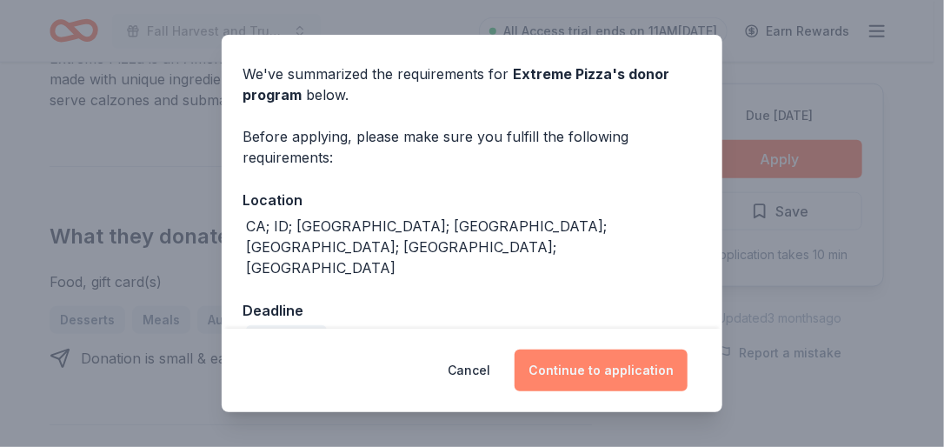
click at [607, 358] on button "Continue to application" at bounding box center [601, 371] width 173 height 42
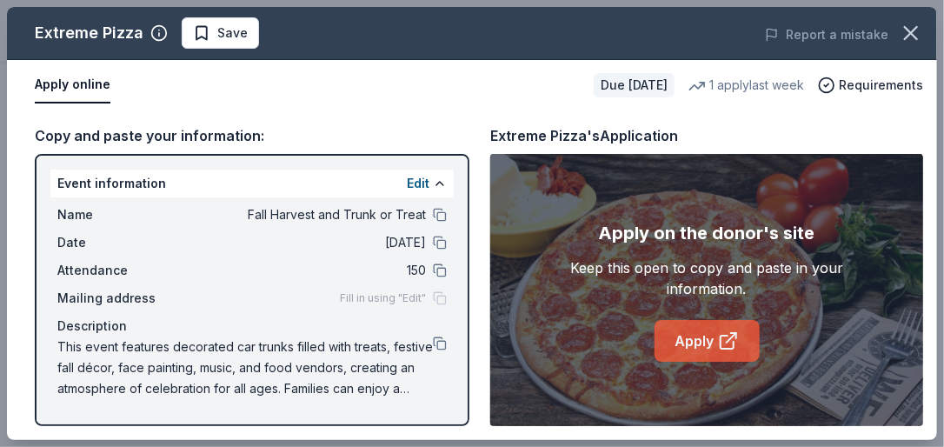
click at [699, 346] on link "Apply" at bounding box center [707, 341] width 105 height 42
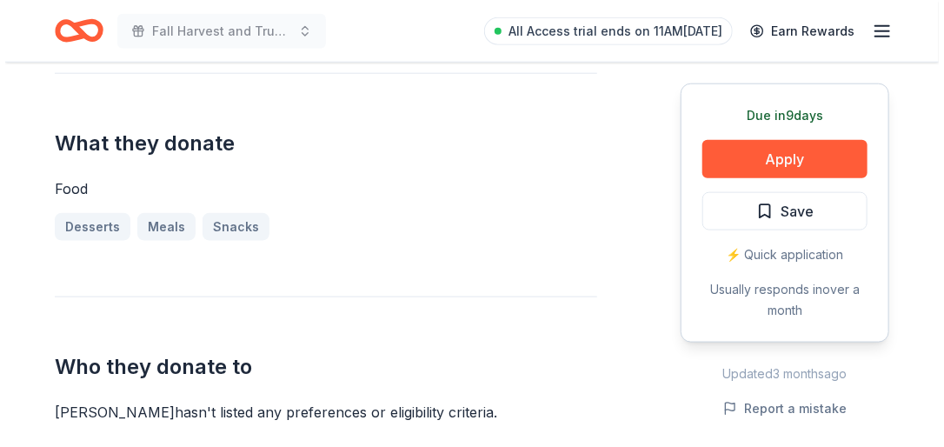
scroll to position [575, 0]
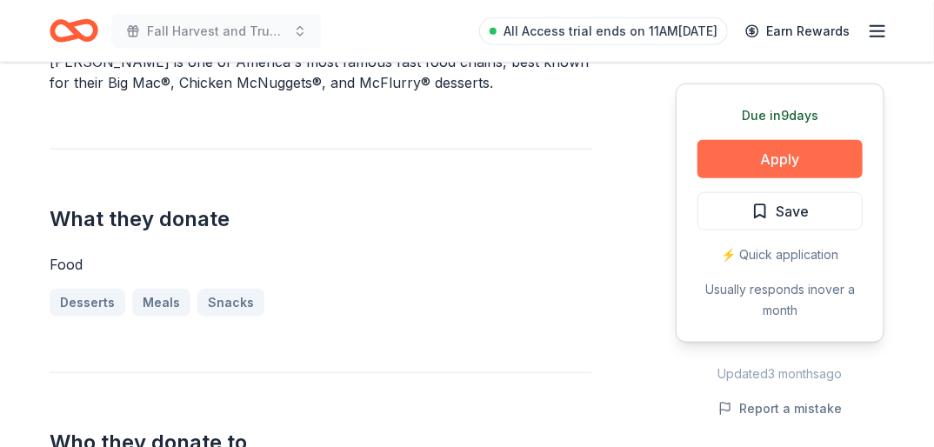
click at [809, 145] on button "Apply" at bounding box center [779, 159] width 165 height 38
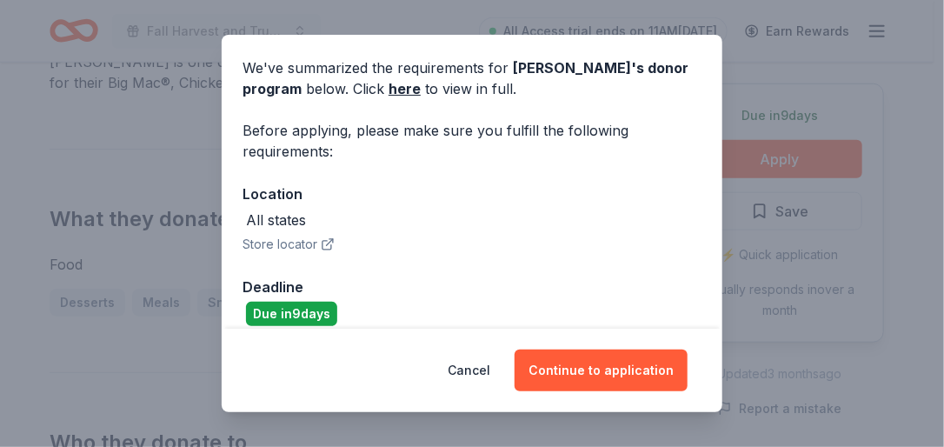
scroll to position [80, 0]
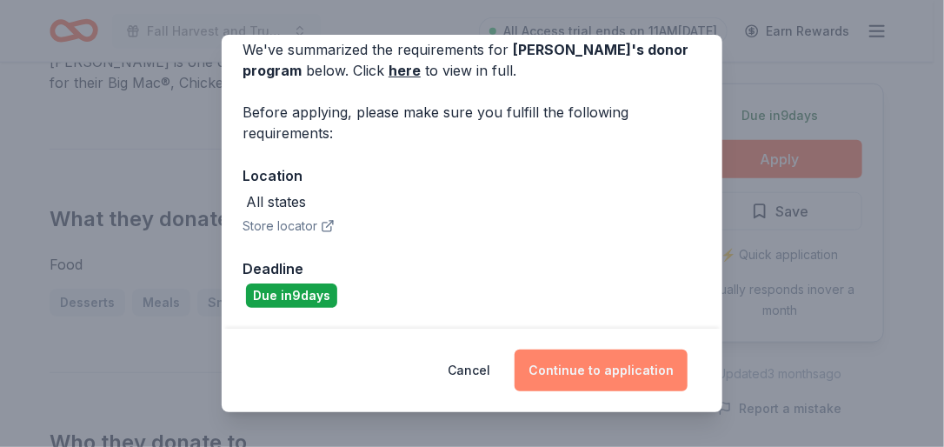
click at [619, 364] on button "Continue to application" at bounding box center [601, 371] width 173 height 42
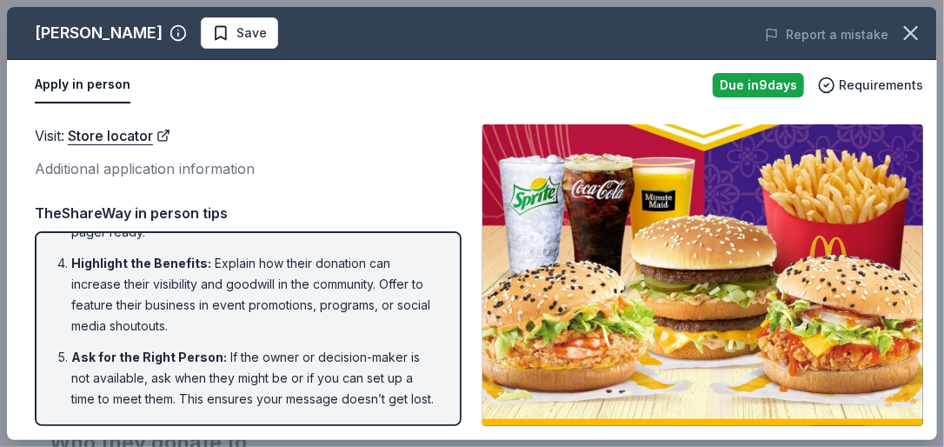
scroll to position [326, 0]
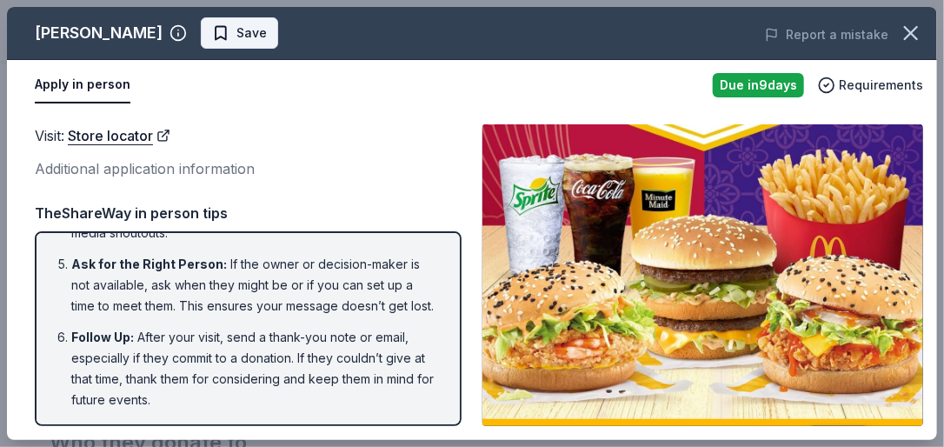
click at [212, 29] on span "Save" at bounding box center [239, 33] width 55 height 21
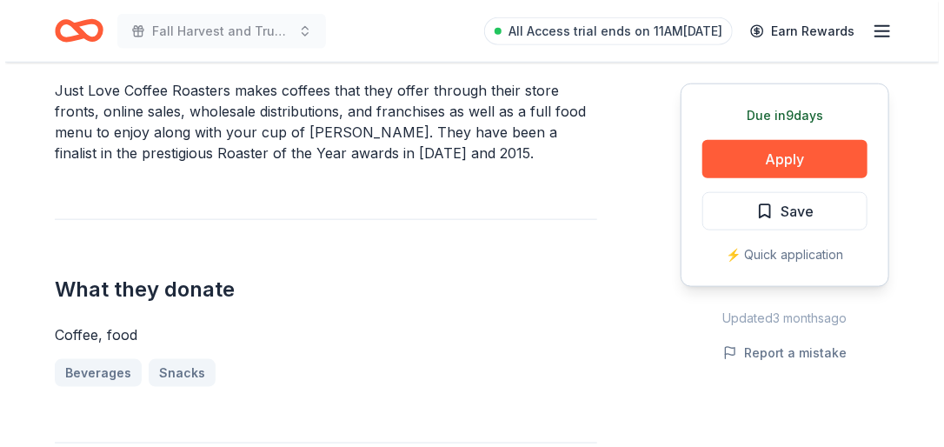
scroll to position [592, 0]
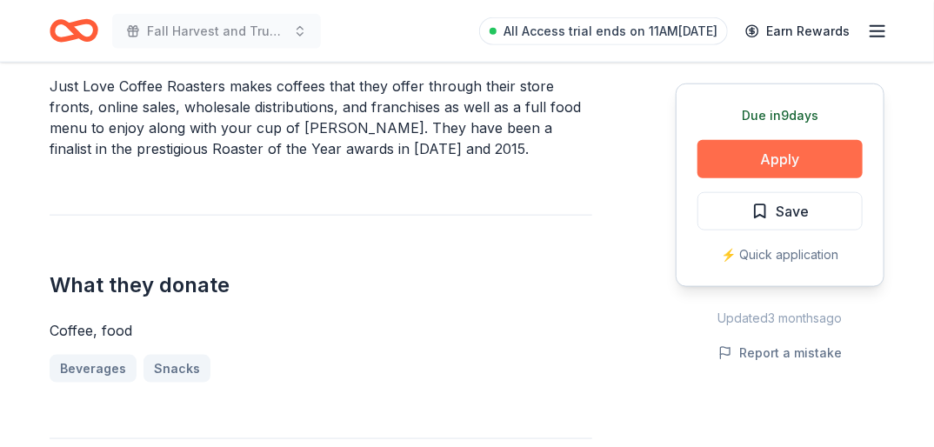
click at [814, 156] on button "Apply" at bounding box center [779, 159] width 165 height 38
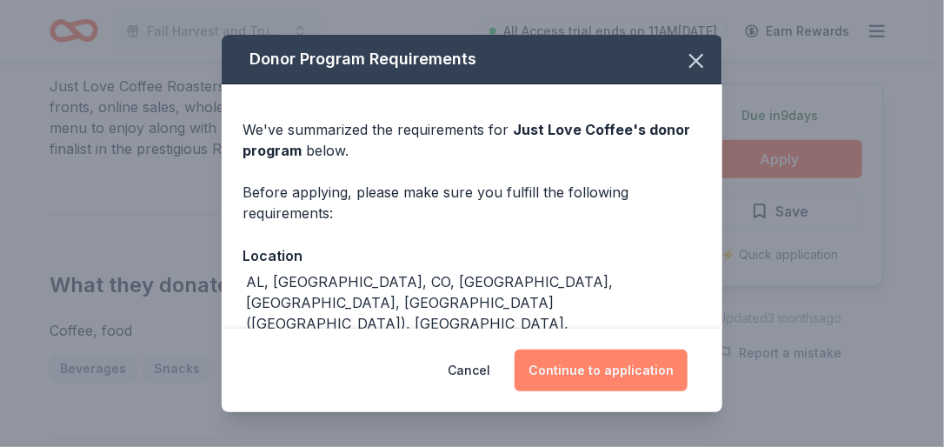
click at [637, 361] on button "Continue to application" at bounding box center [601, 371] width 173 height 42
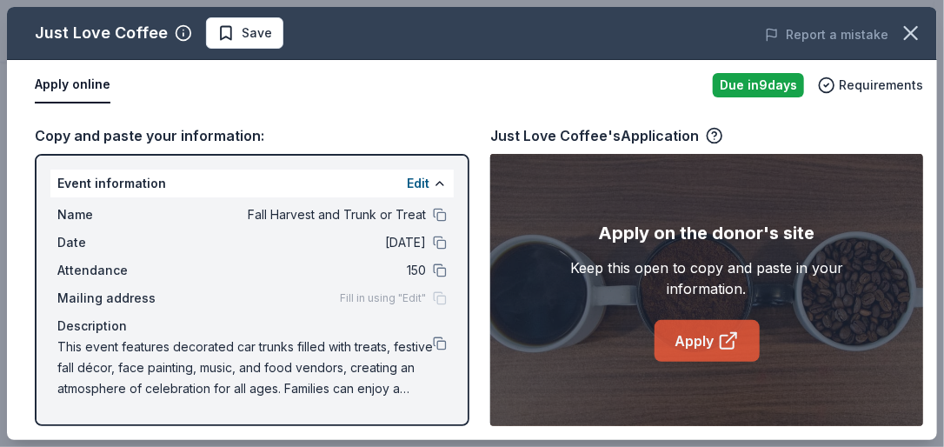
click at [705, 338] on link "Apply" at bounding box center [707, 341] width 105 height 42
click at [703, 335] on link "Apply" at bounding box center [707, 341] width 105 height 42
